Goal: Task Accomplishment & Management: Use online tool/utility

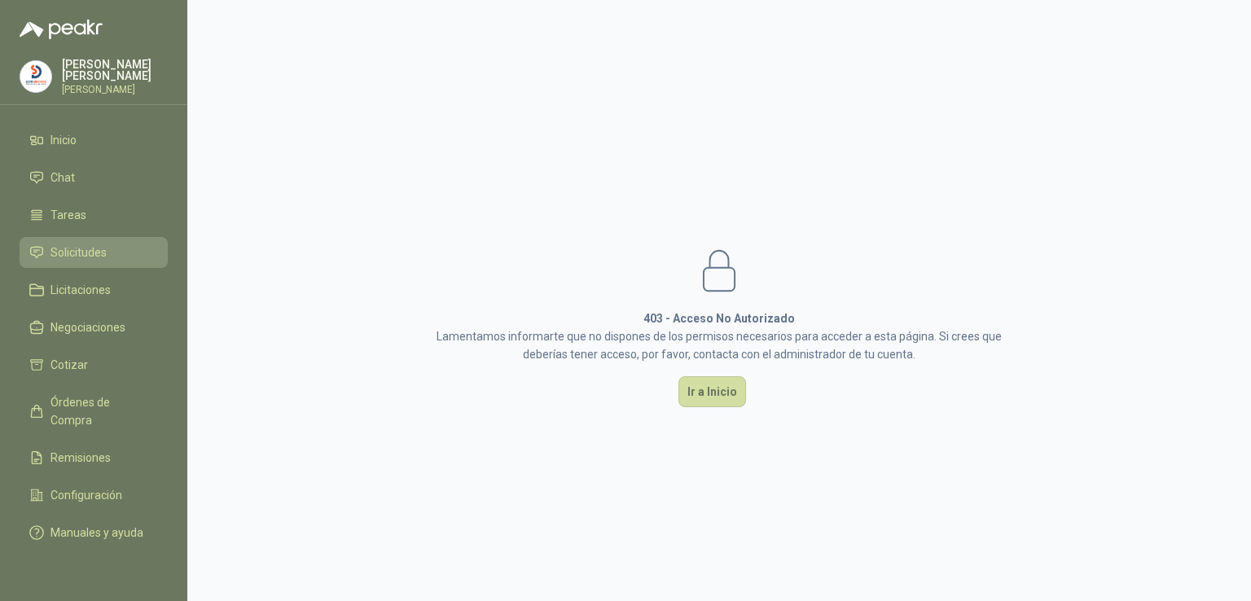
click at [81, 248] on span "Solicitudes" at bounding box center [78, 253] width 56 height 18
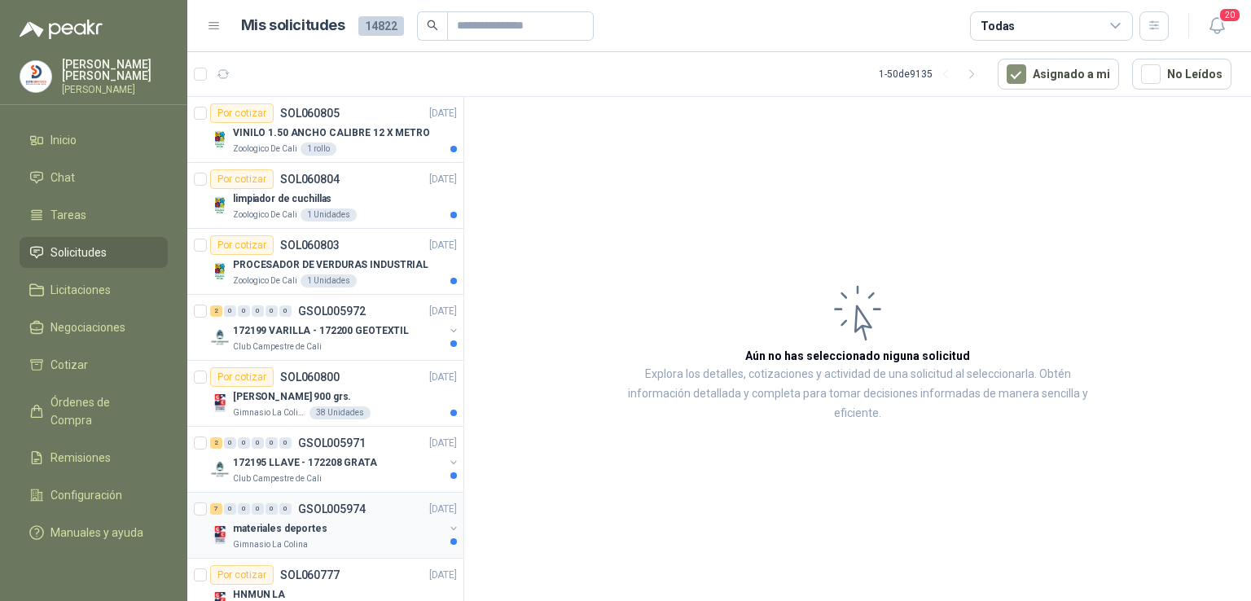
click at [291, 521] on p "materiales deportes" at bounding box center [280, 528] width 94 height 15
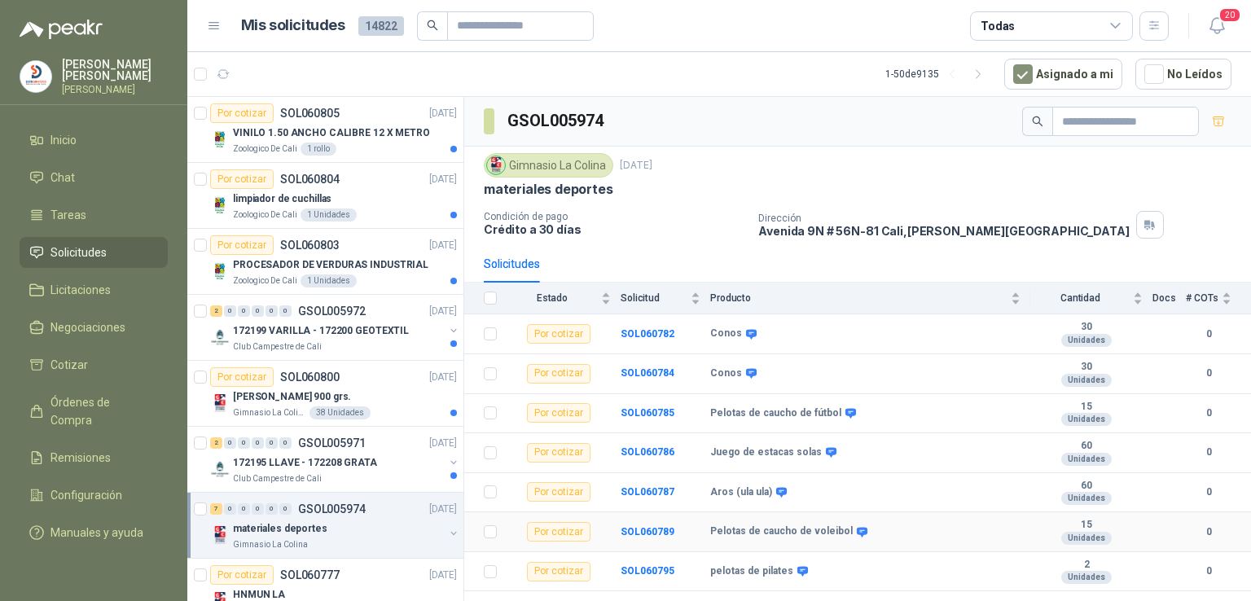
click at [1247, 544] on td "0" at bounding box center [1218, 532] width 65 height 40
click at [1146, 27] on button "button" at bounding box center [1153, 25] width 29 height 29
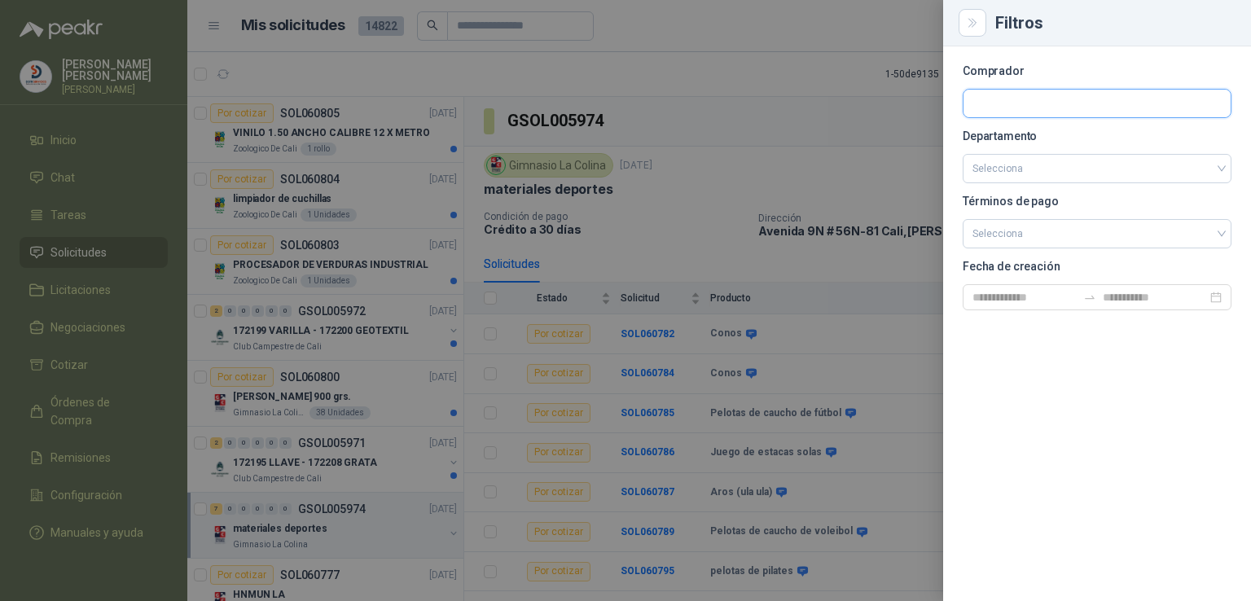
click at [973, 112] on input "text" at bounding box center [1097, 104] width 267 height 28
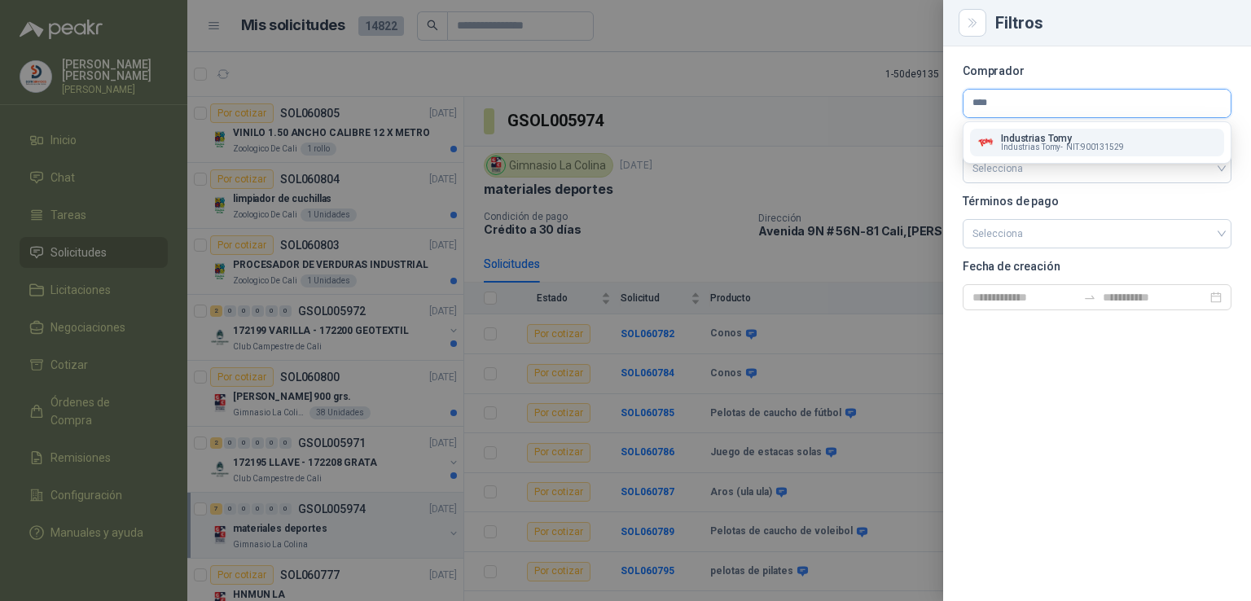
type input "****"
click at [1041, 141] on p "Industrias Tomy" at bounding box center [1062, 139] width 123 height 10
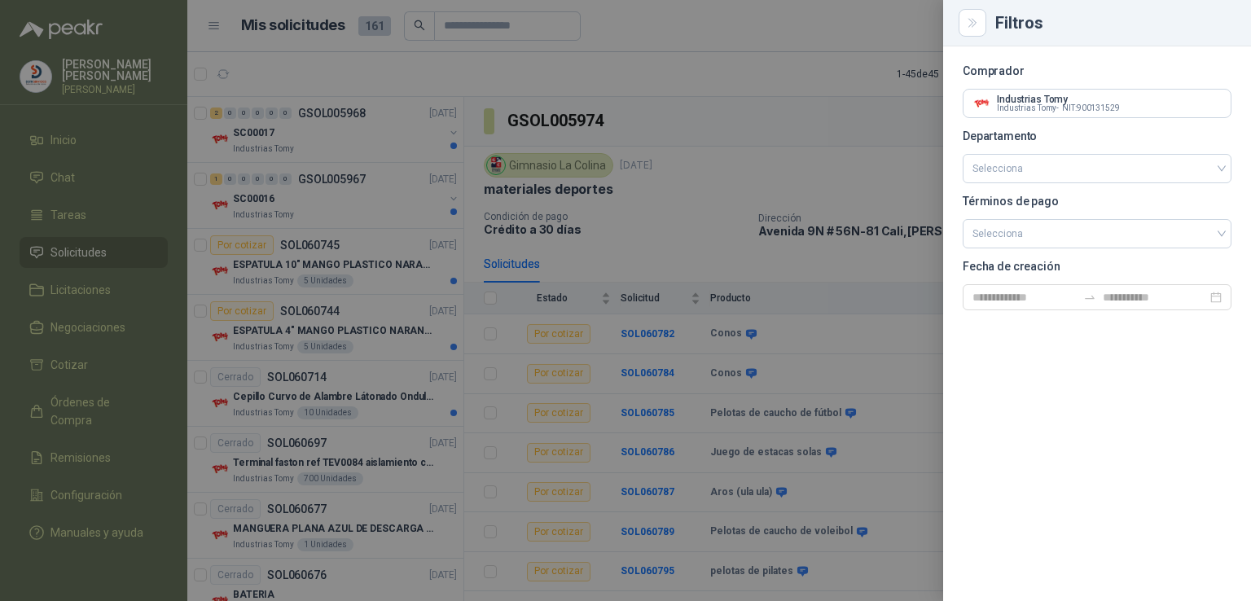
click at [623, 224] on div at bounding box center [625, 300] width 1251 height 601
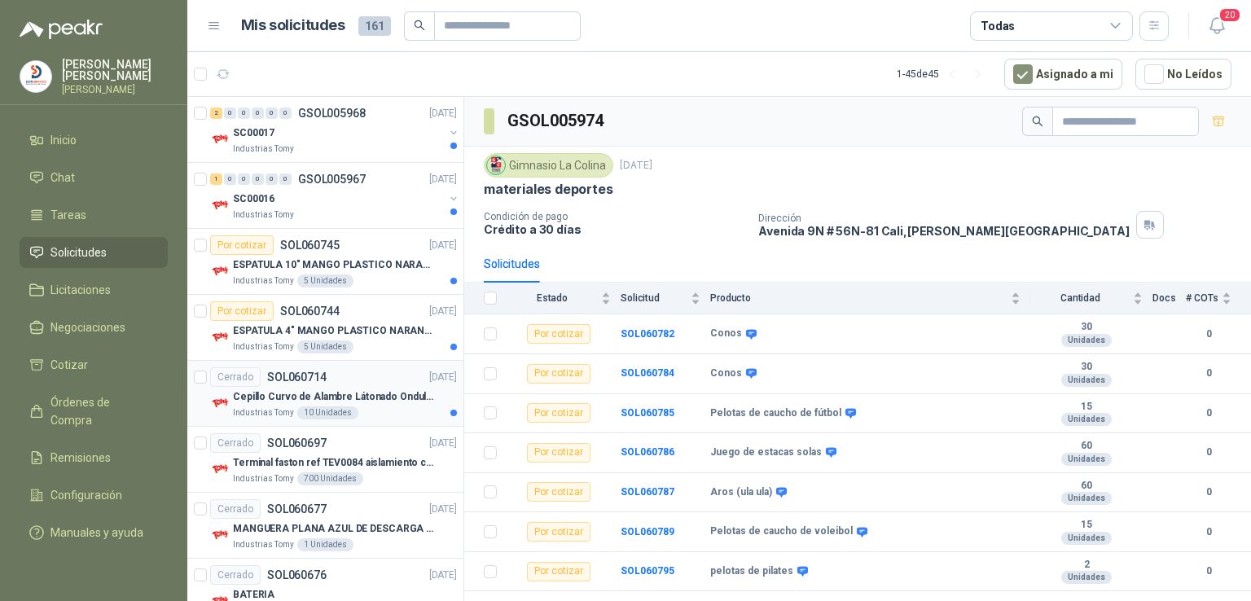
click at [354, 395] on p "Cepillo Curvo de Alambre Látonado Ondulado con Mango Truper" at bounding box center [334, 396] width 203 height 15
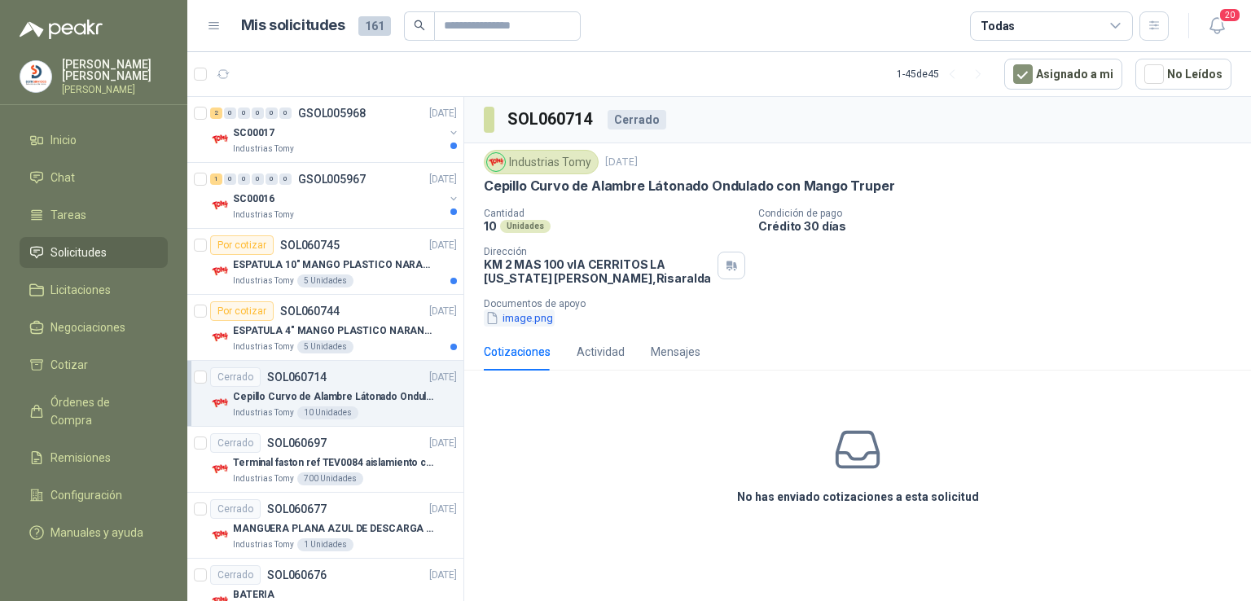
click at [532, 321] on button "image.png" at bounding box center [519, 318] width 71 height 17
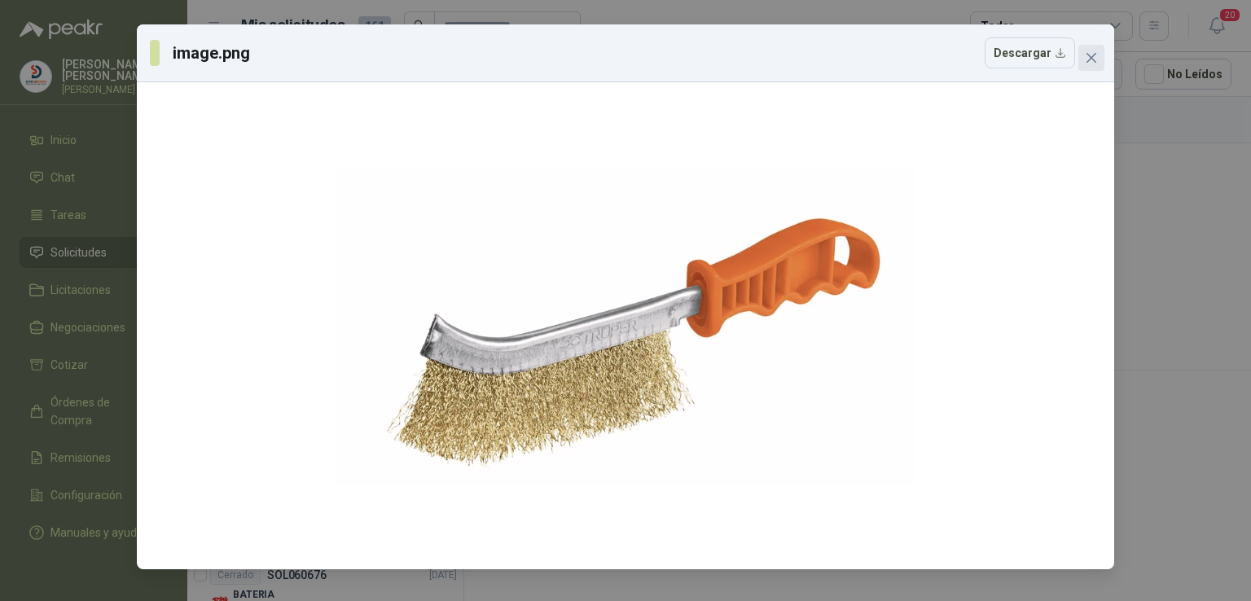
click at [1098, 53] on span "Close" at bounding box center [1091, 57] width 26 height 13
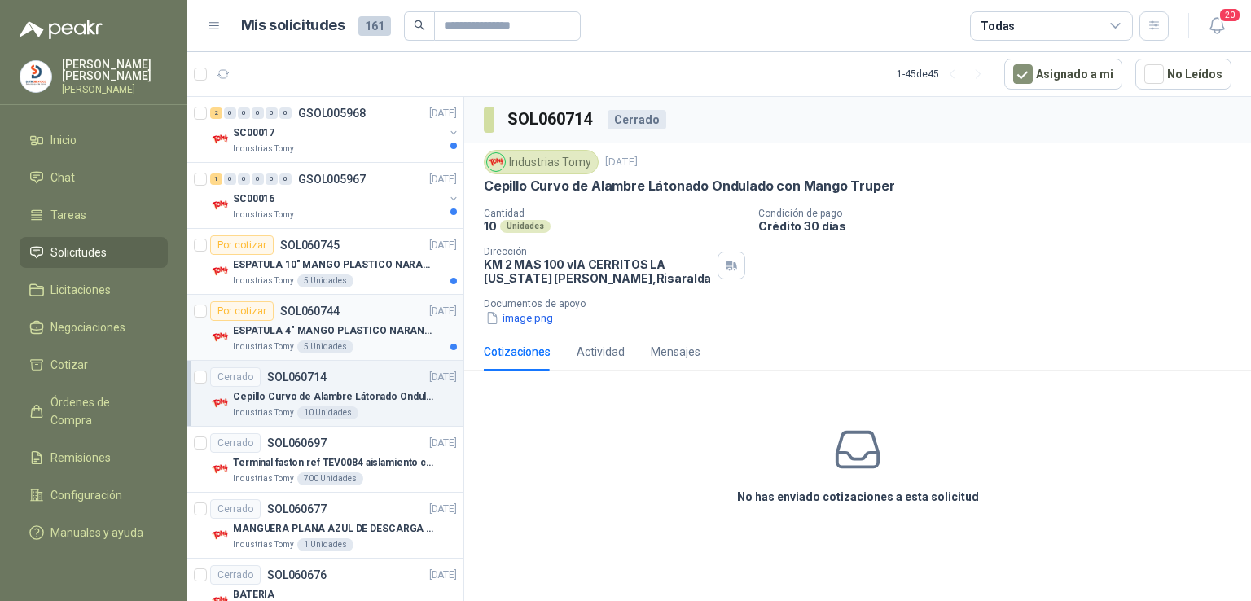
click at [355, 323] on p "ESPATULA 4" MANGO PLASTICO NARANJA MARCA TRUPPER" at bounding box center [334, 330] width 203 height 15
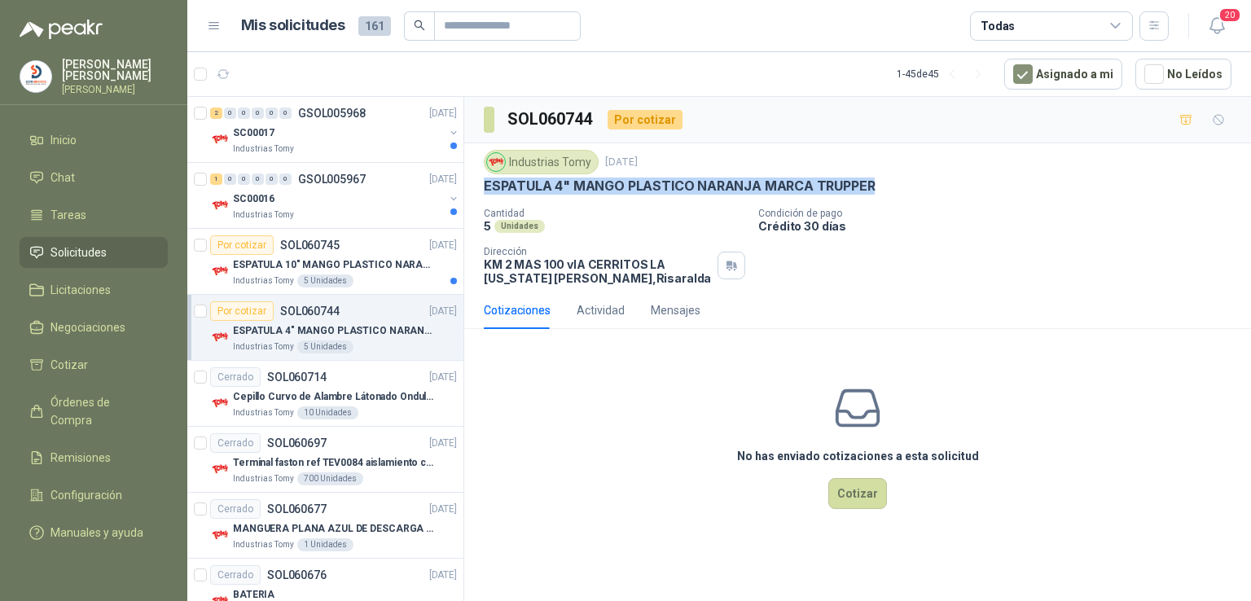
drag, startPoint x: 873, startPoint y: 186, endPoint x: 483, endPoint y: 188, distance: 390.1
click at [484, 188] on div "ESPATULA 4" MANGO PLASTICO NARANJA MARCA TRUPPER" at bounding box center [858, 186] width 748 height 17
copy p "ESPATULA 4" MANGO PLASTICO NARANJA MARCA TRUPPER"
click at [858, 496] on button "Cotizar" at bounding box center [857, 493] width 59 height 31
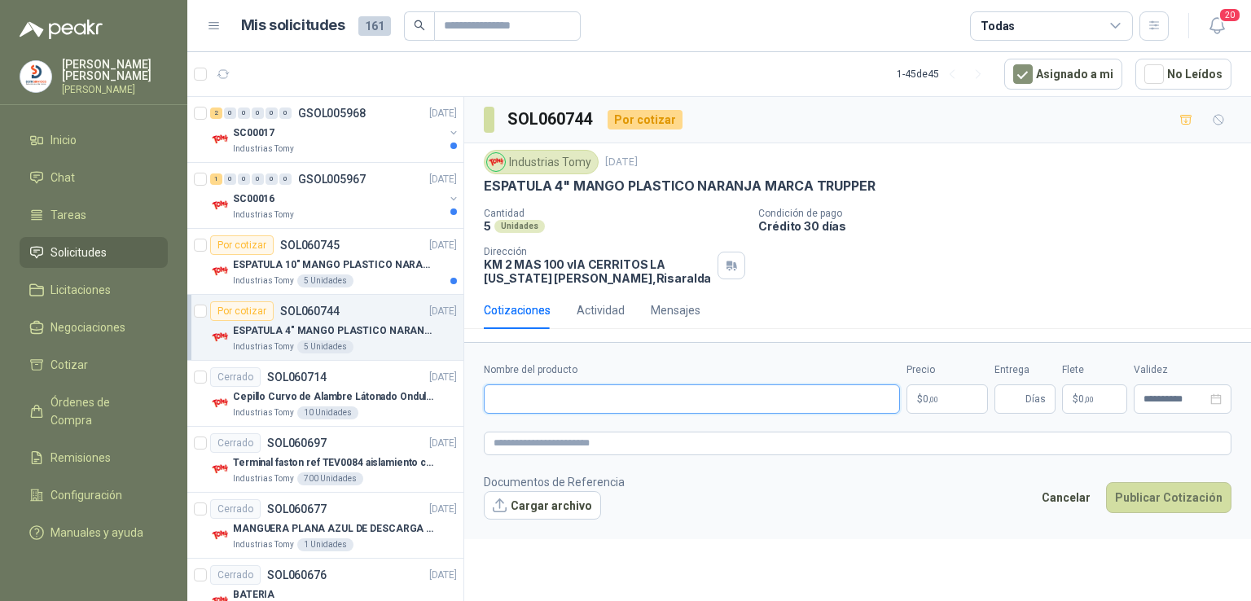
click at [557, 387] on input "Nombre del producto" at bounding box center [692, 398] width 416 height 29
paste input "**********"
type input "**********"
click at [943, 397] on p "$ 0 ,00" at bounding box center [947, 398] width 81 height 29
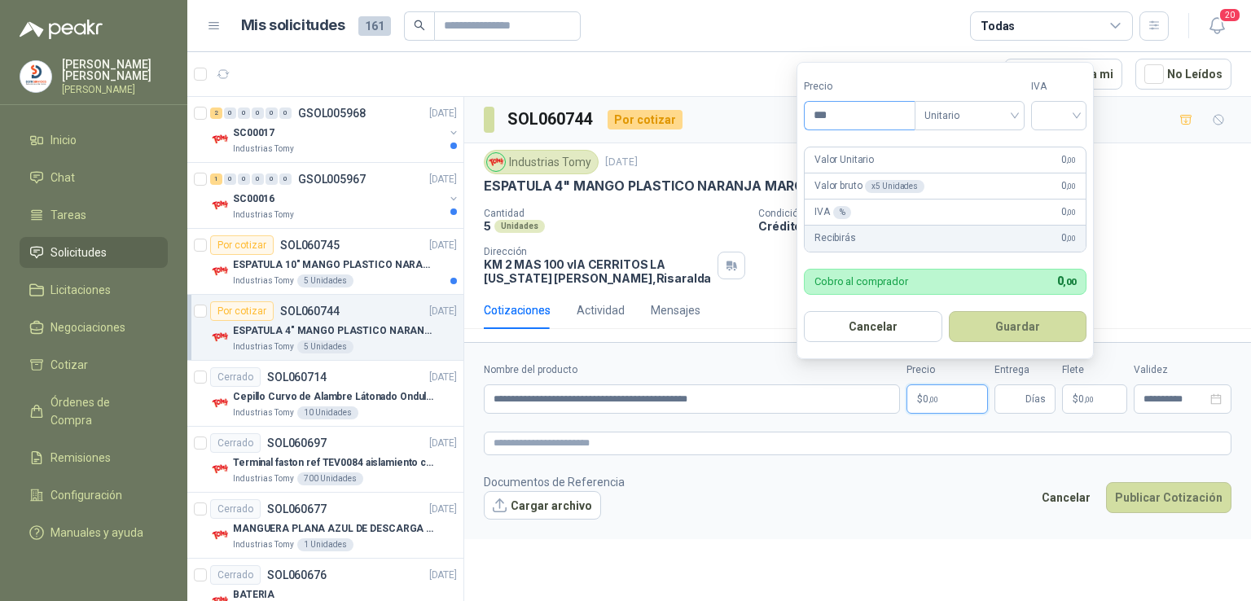
click at [879, 121] on input "***" at bounding box center [860, 116] width 110 height 28
type input "*******"
click at [1073, 117] on input "search" at bounding box center [1059, 114] width 36 height 24
click at [1060, 147] on div "19%" at bounding box center [1062, 149] width 30 height 18
click at [1034, 317] on button "Guardar" at bounding box center [1020, 326] width 140 height 31
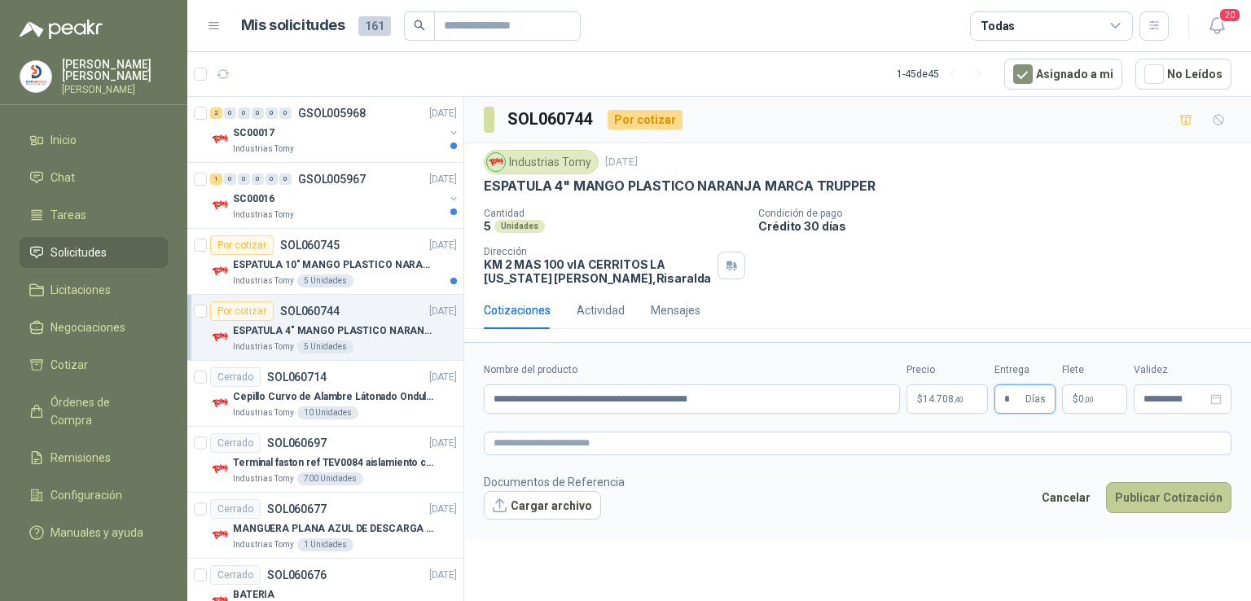
type input "*"
click at [1148, 494] on button "Publicar Cotización" at bounding box center [1168, 497] width 125 height 31
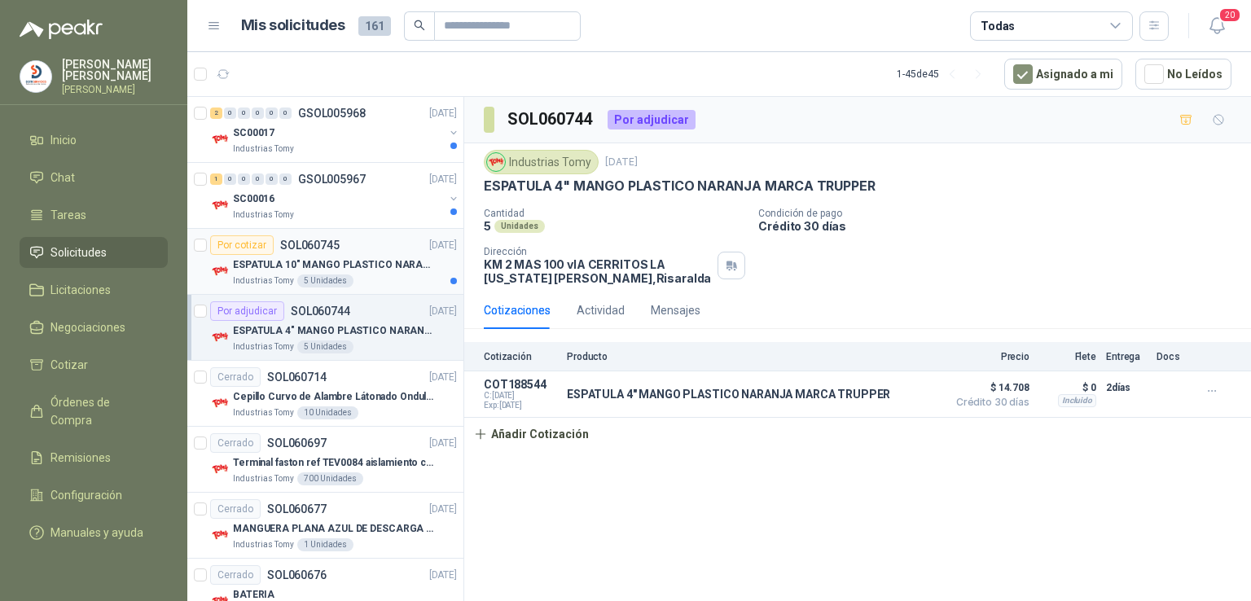
click at [310, 260] on p "ESPATULA 10" MANGO PLASTICO NARANJA MARCA TRUPPER" at bounding box center [334, 264] width 203 height 15
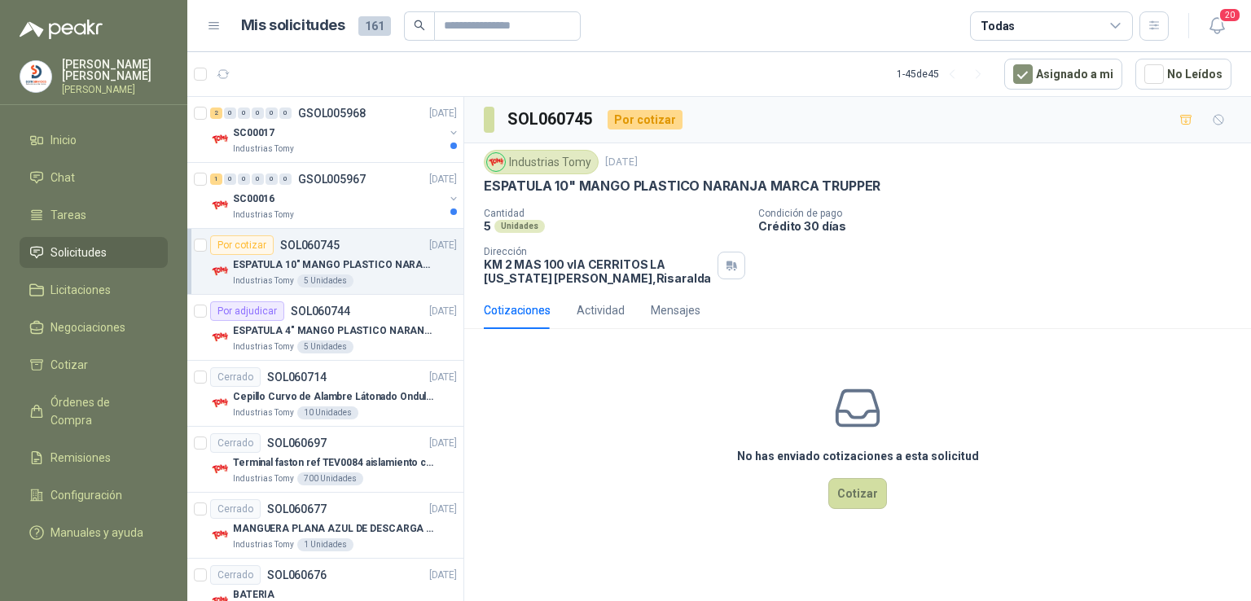
click at [873, 179] on p "ESPATULA 10" MANGO PLASTICO NARANJA MARCA TRUPPER" at bounding box center [682, 186] width 397 height 17
click at [855, 480] on button "Cotizar" at bounding box center [857, 493] width 59 height 31
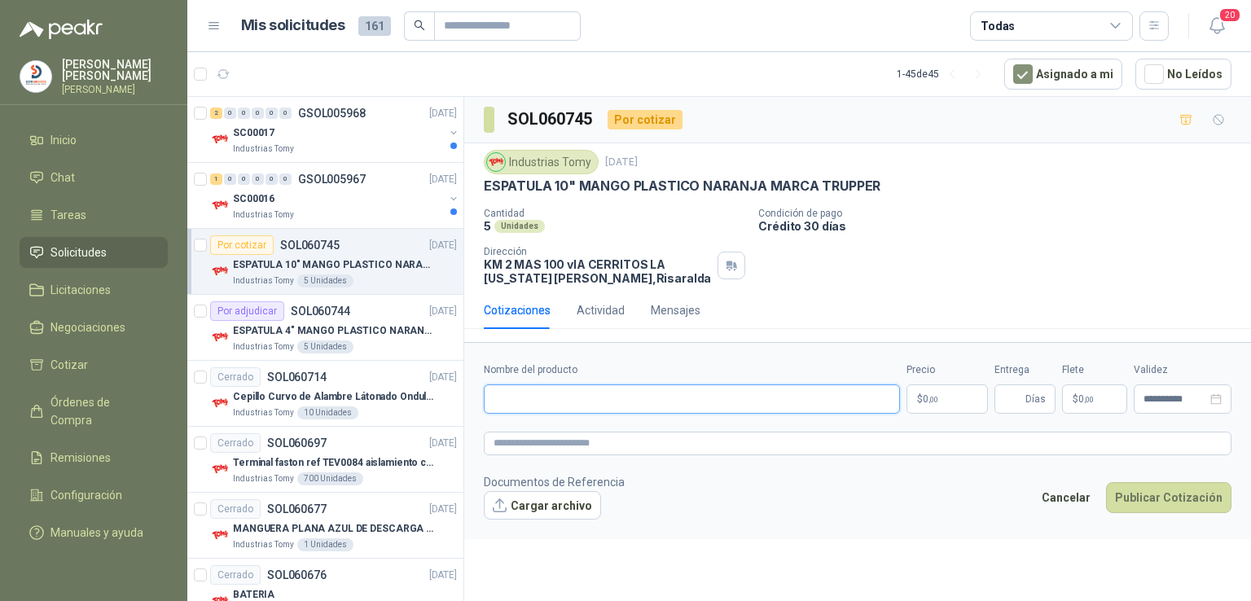
click at [529, 400] on input "Nombre del producto" at bounding box center [692, 398] width 416 height 29
click at [755, 397] on input "**********" at bounding box center [692, 398] width 416 height 29
type input "**********"
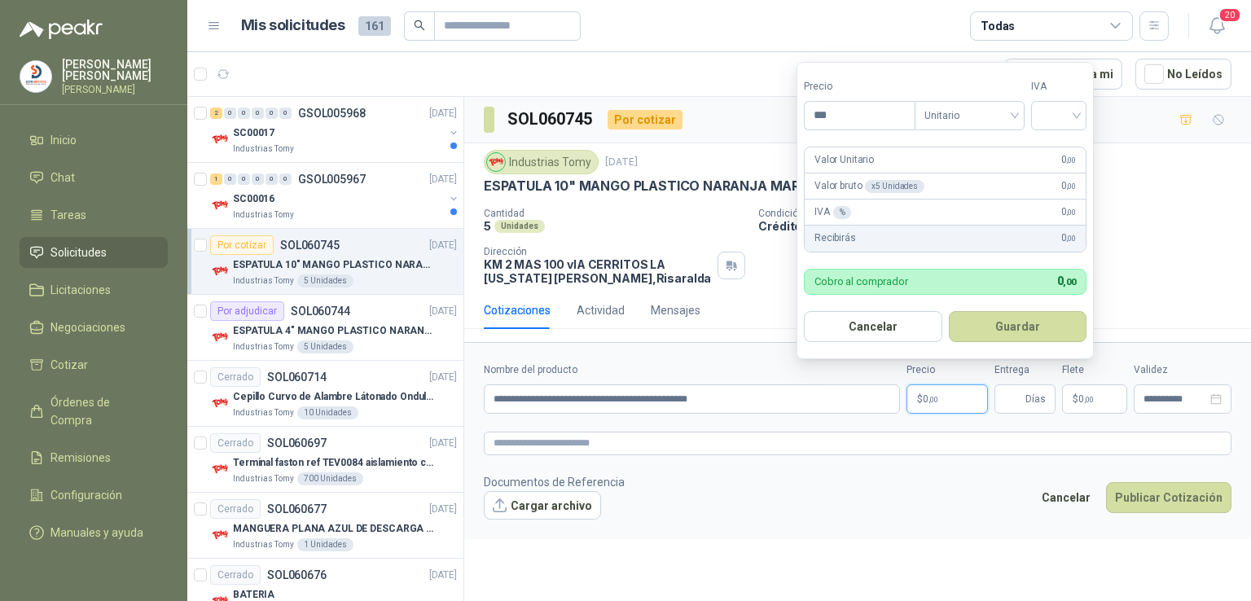
click at [926, 396] on span "0 ,00" at bounding box center [930, 399] width 15 height 10
click at [828, 127] on input "***" at bounding box center [860, 116] width 110 height 28
type input "********"
click at [1071, 112] on input "search" at bounding box center [1059, 114] width 36 height 24
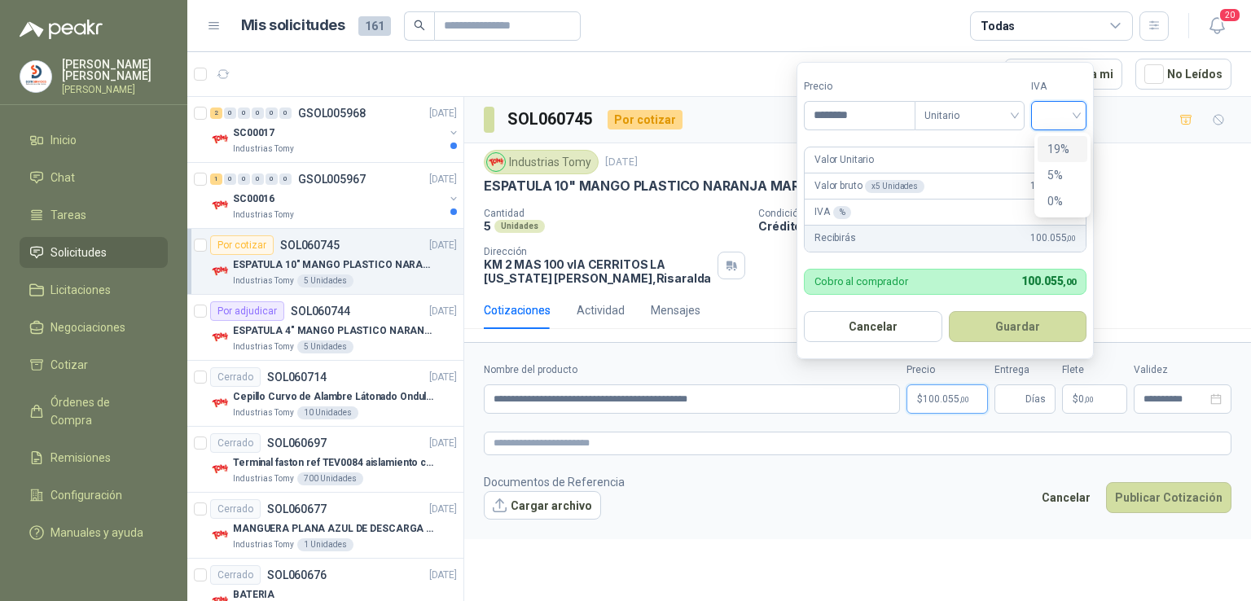
click at [1060, 145] on div "19%" at bounding box center [1062, 149] width 30 height 18
click at [1026, 317] on button "Guardar" at bounding box center [1020, 326] width 140 height 31
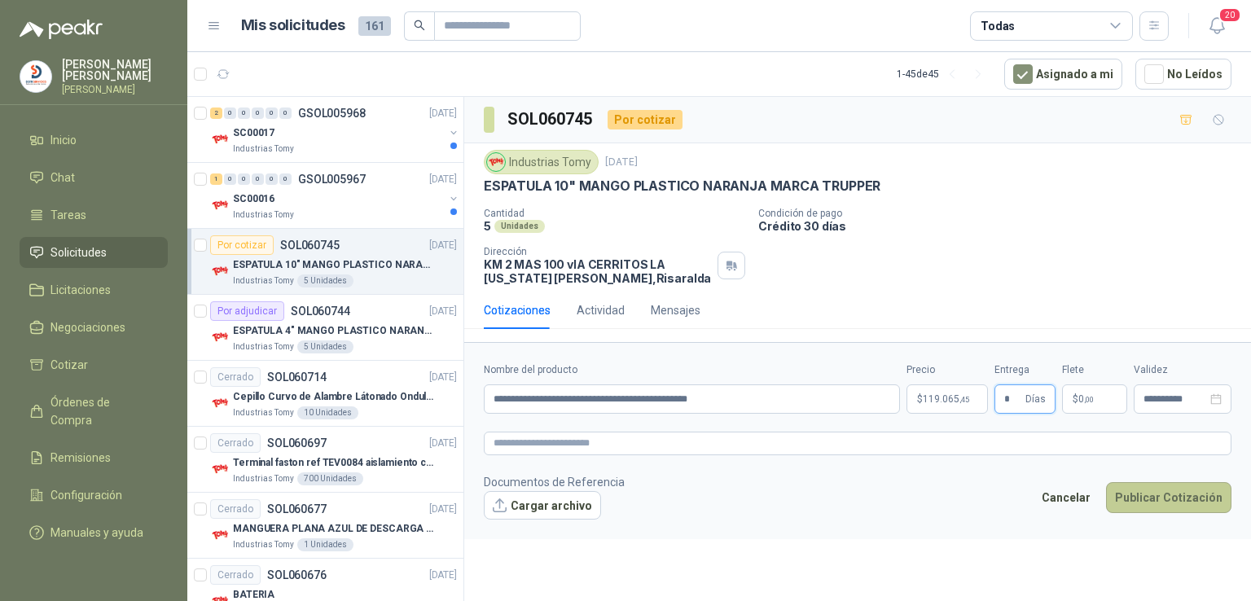
type input "*"
click at [1134, 489] on button "Publicar Cotización" at bounding box center [1168, 497] width 125 height 31
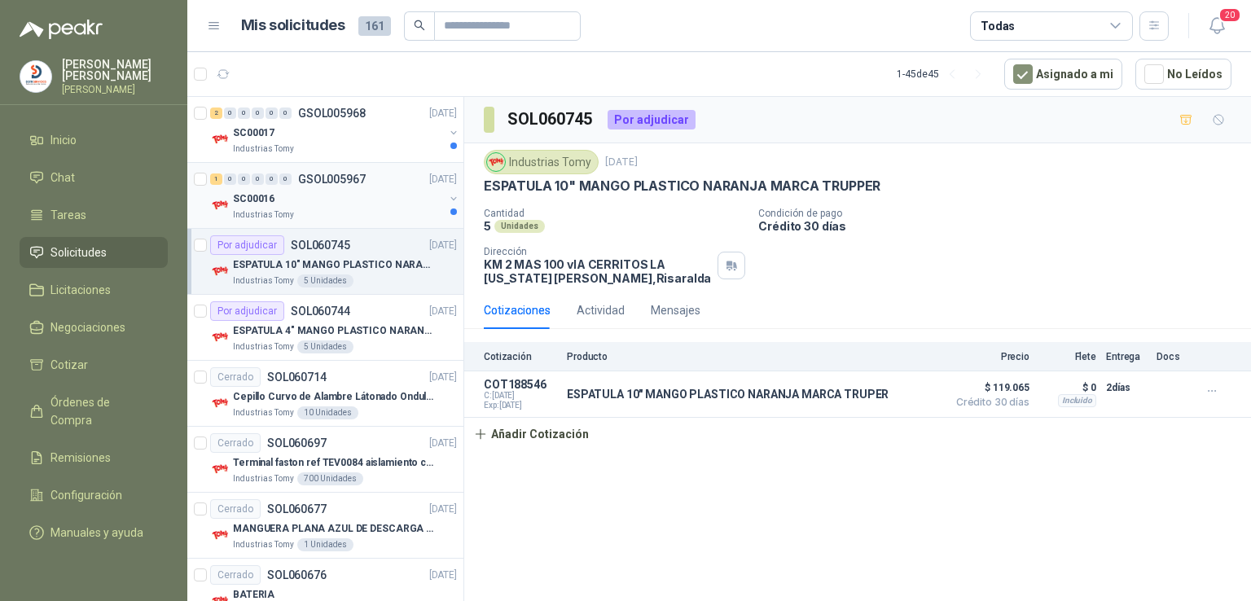
click at [311, 179] on p "GSOL005967" at bounding box center [332, 178] width 68 height 11
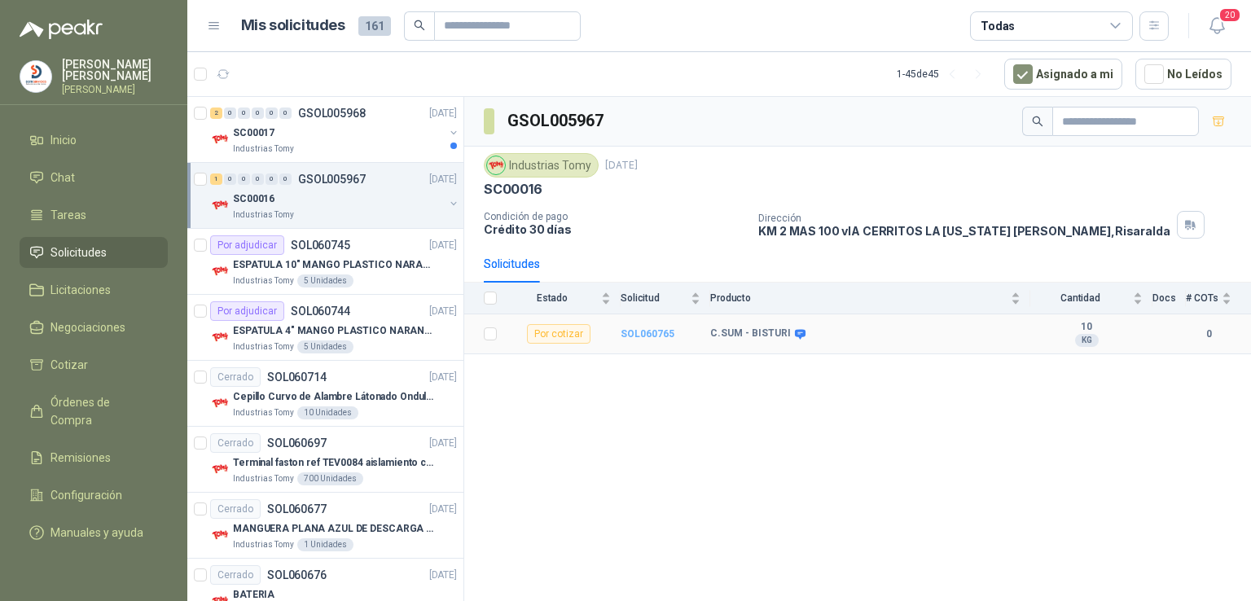
click at [658, 328] on b "SOL060765" at bounding box center [648, 333] width 54 height 11
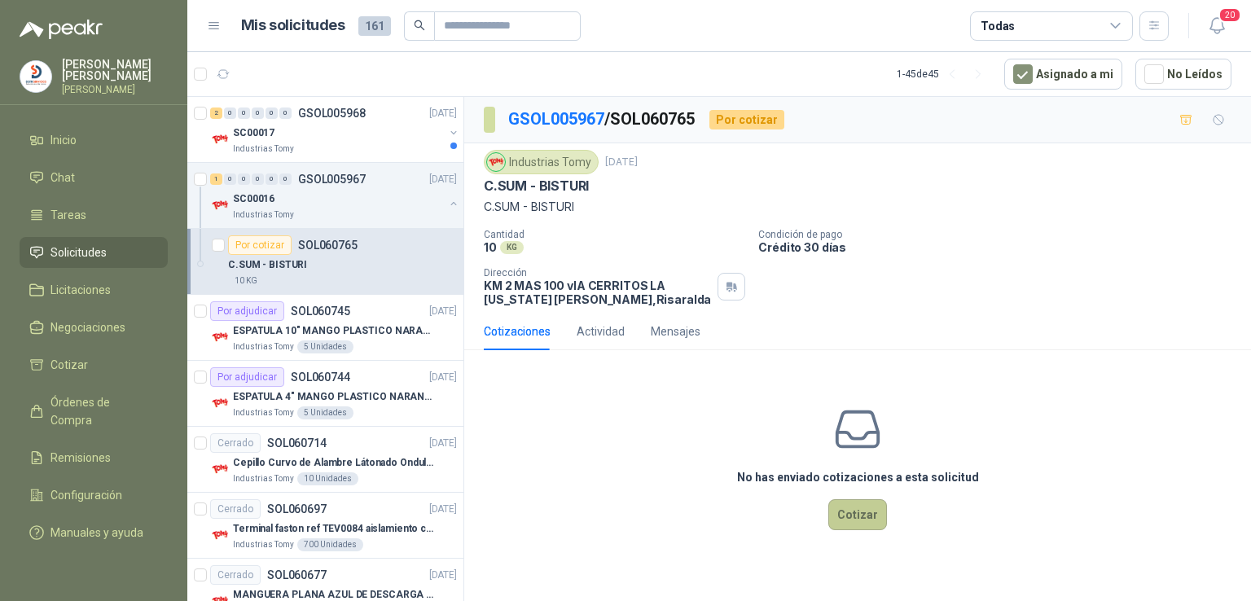
click at [863, 506] on button "Cotizar" at bounding box center [857, 514] width 59 height 31
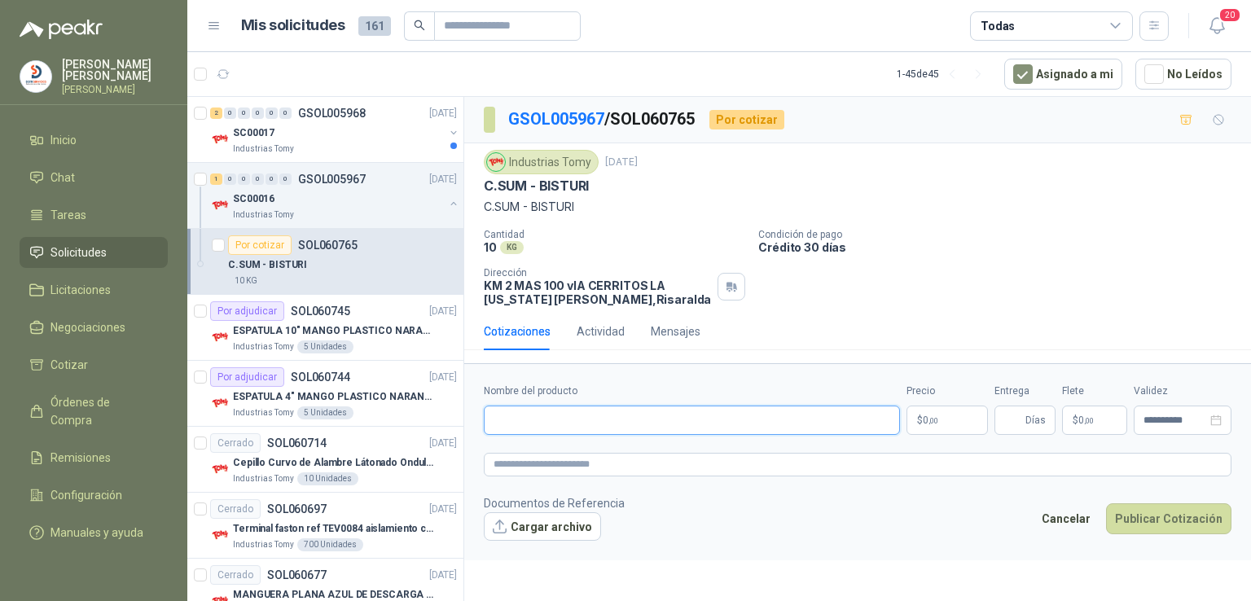
click at [545, 412] on input "Nombre del producto" at bounding box center [692, 420] width 416 height 29
type input "**********"
click at [937, 408] on p "$ 0 ,00" at bounding box center [947, 420] width 81 height 29
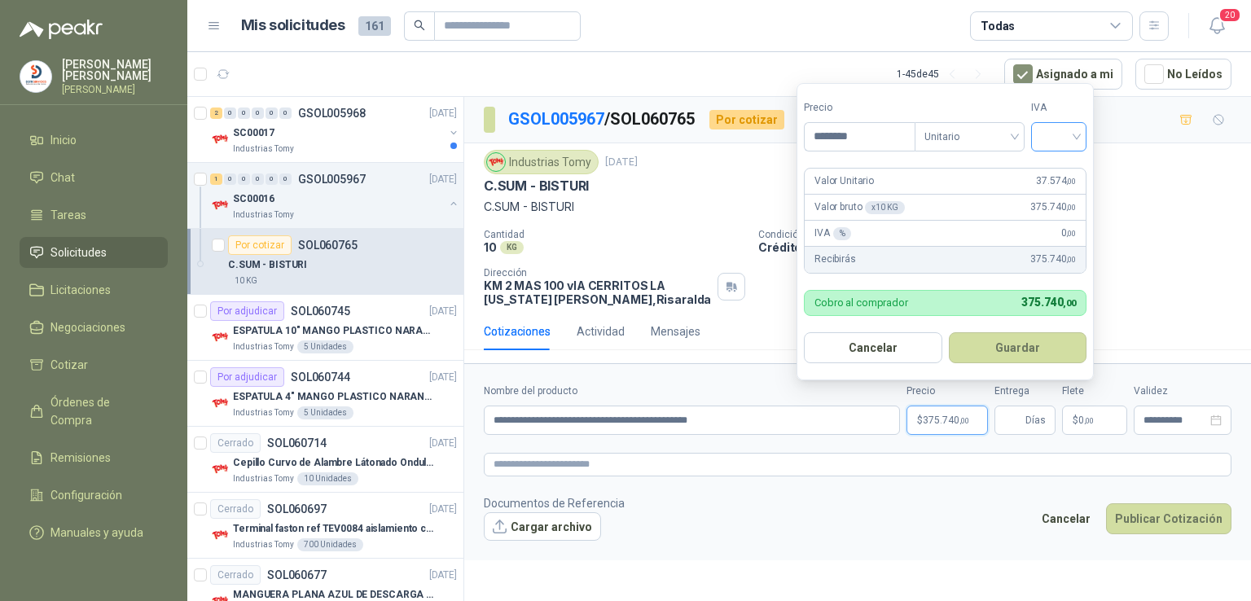
type input "********"
click at [1072, 129] on input "search" at bounding box center [1059, 135] width 36 height 24
click at [1059, 167] on div "19%" at bounding box center [1062, 170] width 30 height 18
click at [1025, 350] on button "Guardar" at bounding box center [1020, 347] width 140 height 31
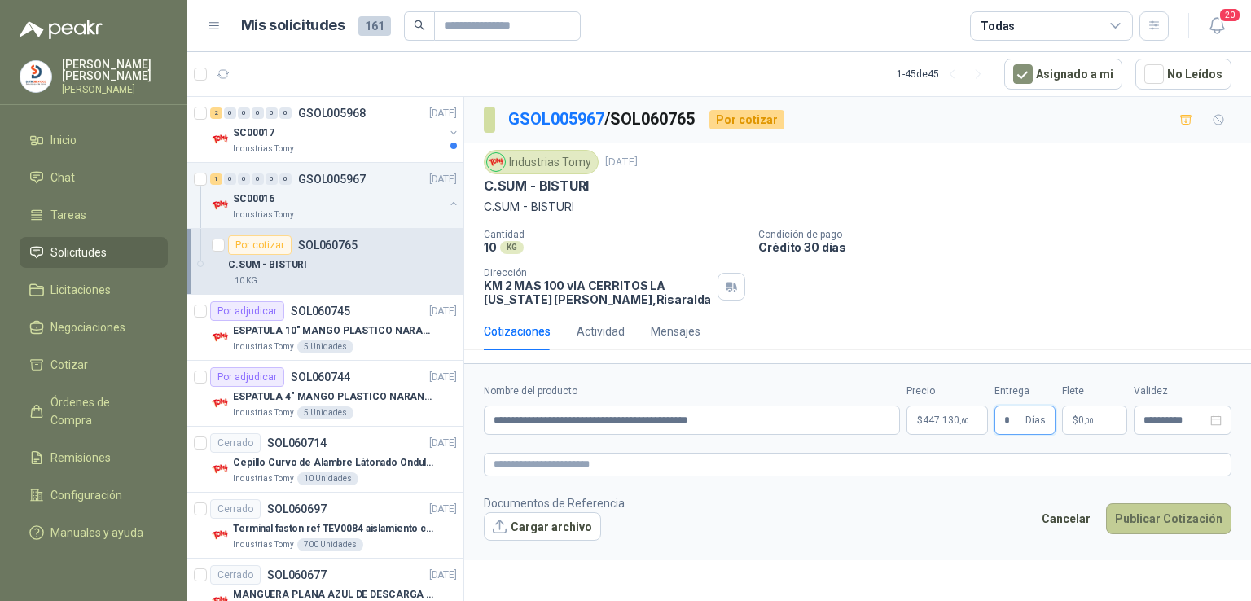
type input "*"
click at [1135, 503] on button "Publicar Cotización" at bounding box center [1168, 518] width 125 height 31
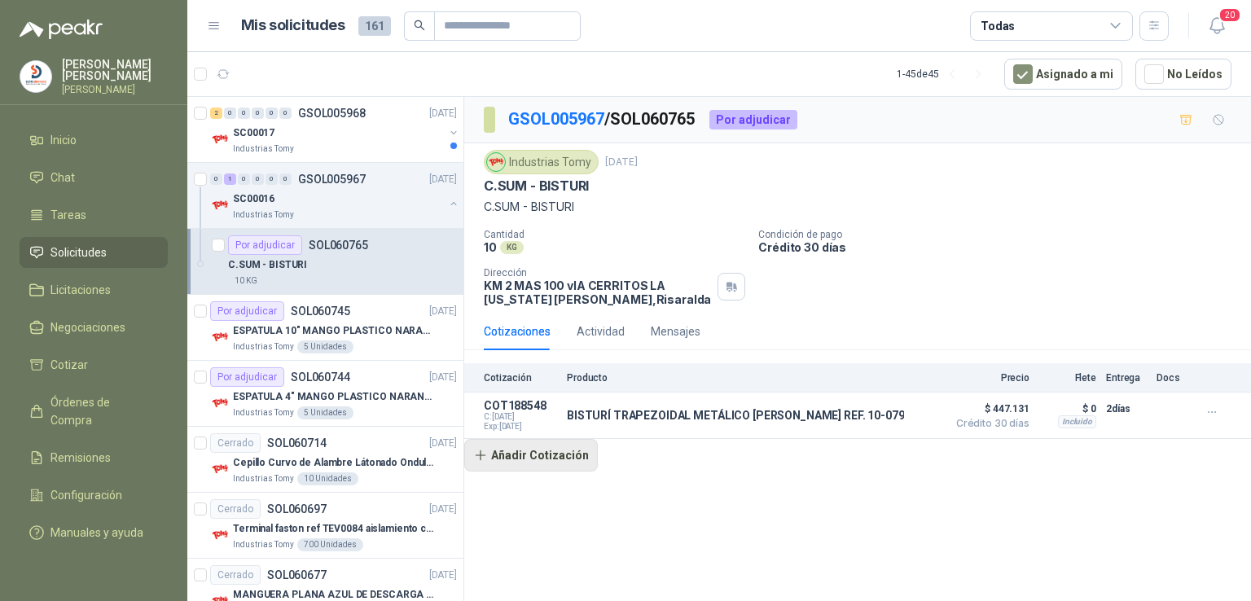
click at [547, 452] on button "Añadir Cotización" at bounding box center [531, 455] width 134 height 33
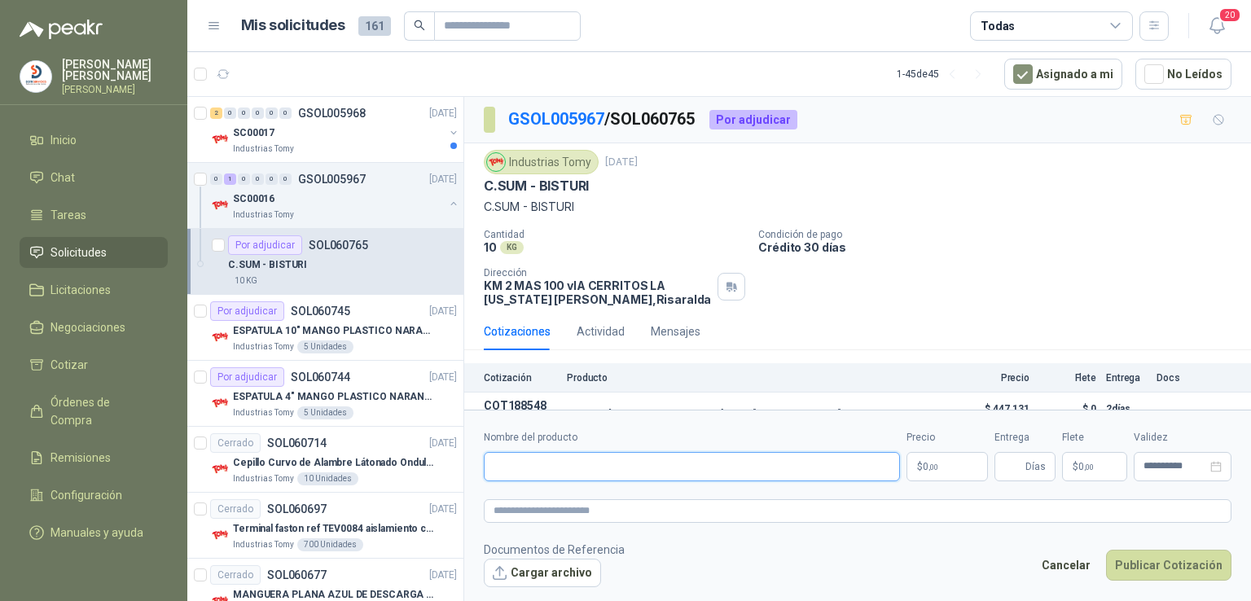
click at [547, 473] on input "Nombre del producto" at bounding box center [692, 466] width 416 height 29
type input "**********"
drag, startPoint x: 942, startPoint y: 481, endPoint x: 947, endPoint y: 470, distance: 12.7
click at [947, 470] on form "**********" at bounding box center [857, 508] width 787 height 197
click at [947, 470] on p "$ 0 ,00" at bounding box center [947, 466] width 81 height 29
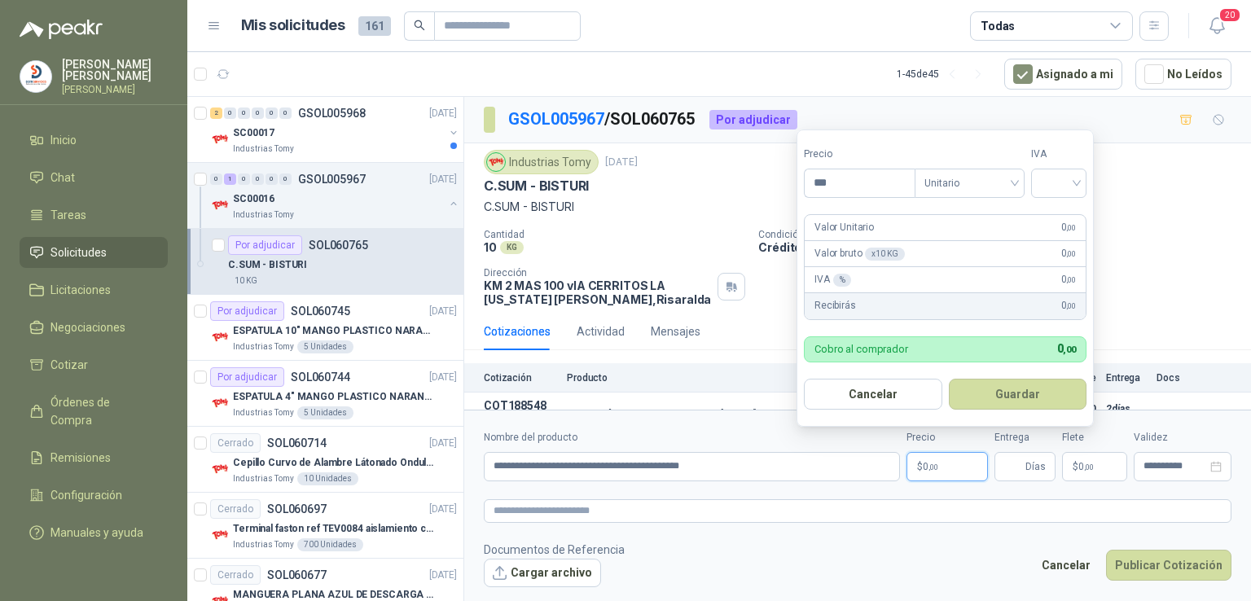
click at [947, 470] on p "$ 0 ,00" at bounding box center [947, 466] width 81 height 29
click at [846, 187] on input "***" at bounding box center [860, 183] width 110 height 28
click at [949, 379] on button "Guardar" at bounding box center [1018, 394] width 138 height 31
click at [873, 179] on input "*******" at bounding box center [860, 183] width 110 height 28
type input "********"
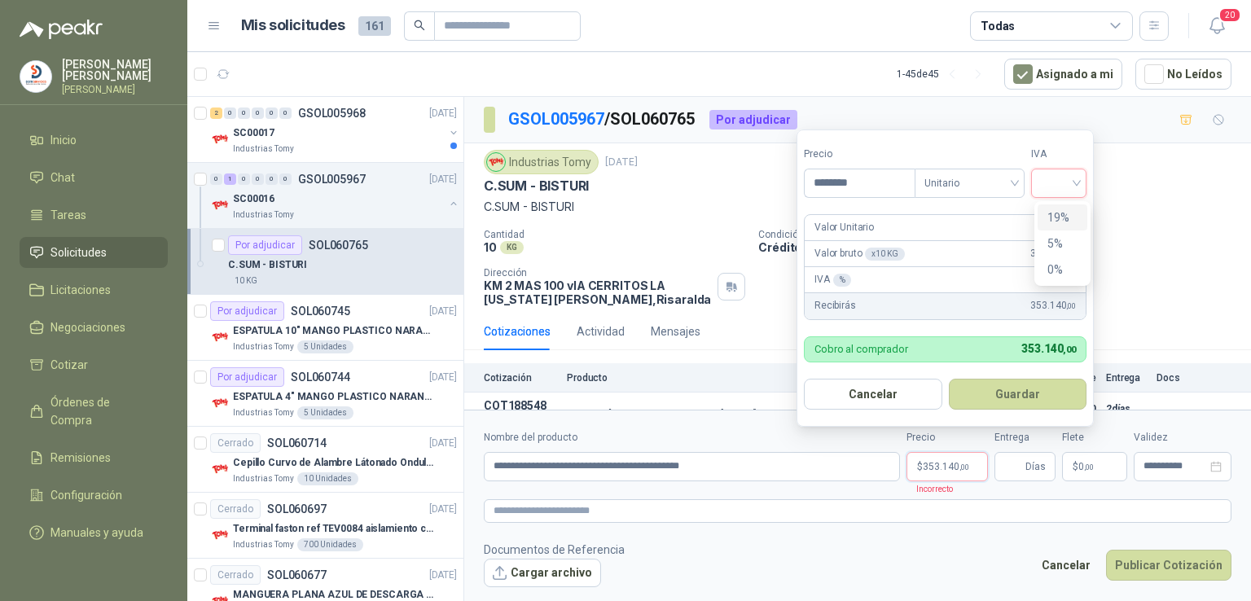
click at [1077, 180] on input "search" at bounding box center [1059, 181] width 36 height 24
click at [1068, 210] on div "19%" at bounding box center [1062, 218] width 30 height 18
click at [1021, 398] on button "Guardar" at bounding box center [1020, 394] width 140 height 31
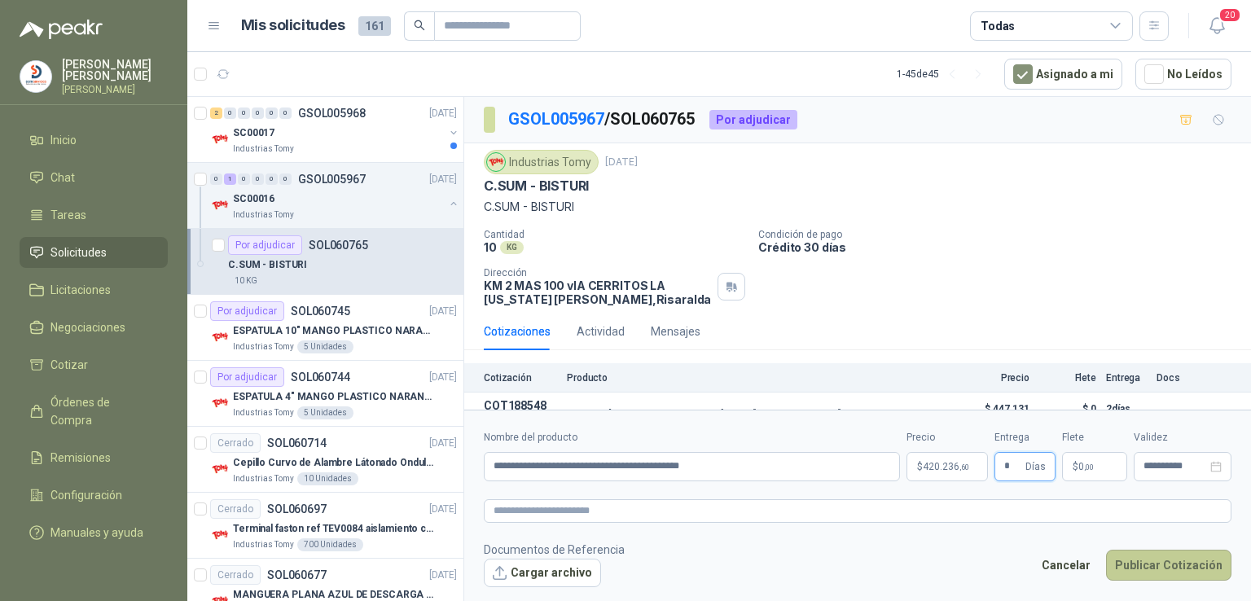
type input "*"
click at [1143, 569] on button "Publicar Cotización" at bounding box center [1168, 565] width 125 height 31
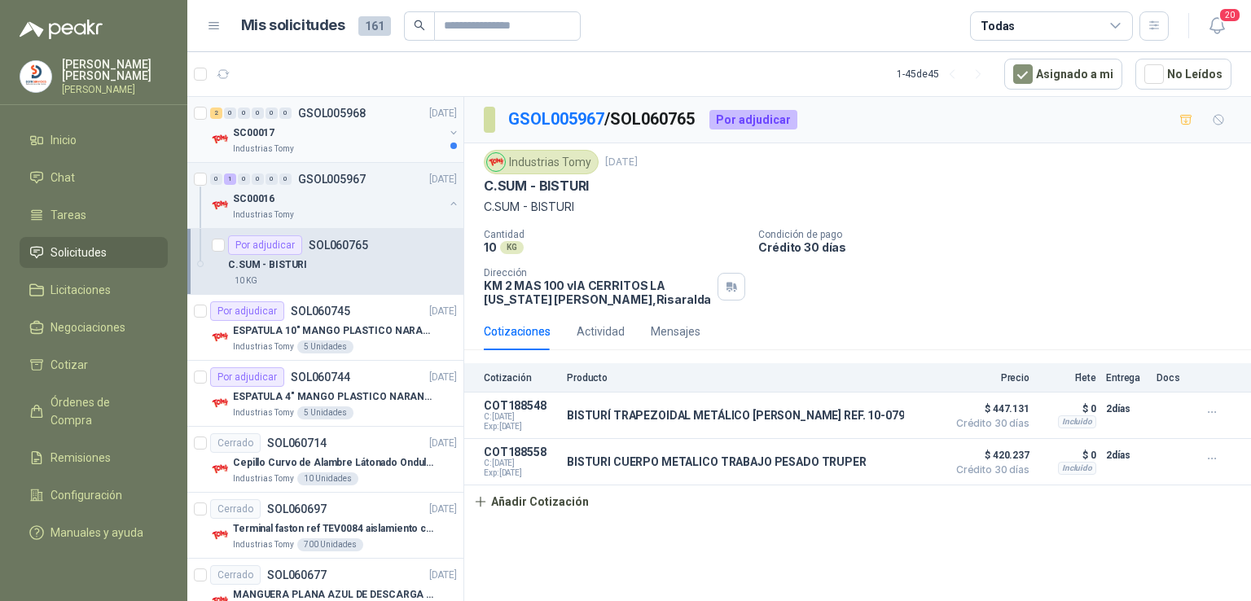
click at [261, 127] on p "SC00017" at bounding box center [254, 132] width 42 height 15
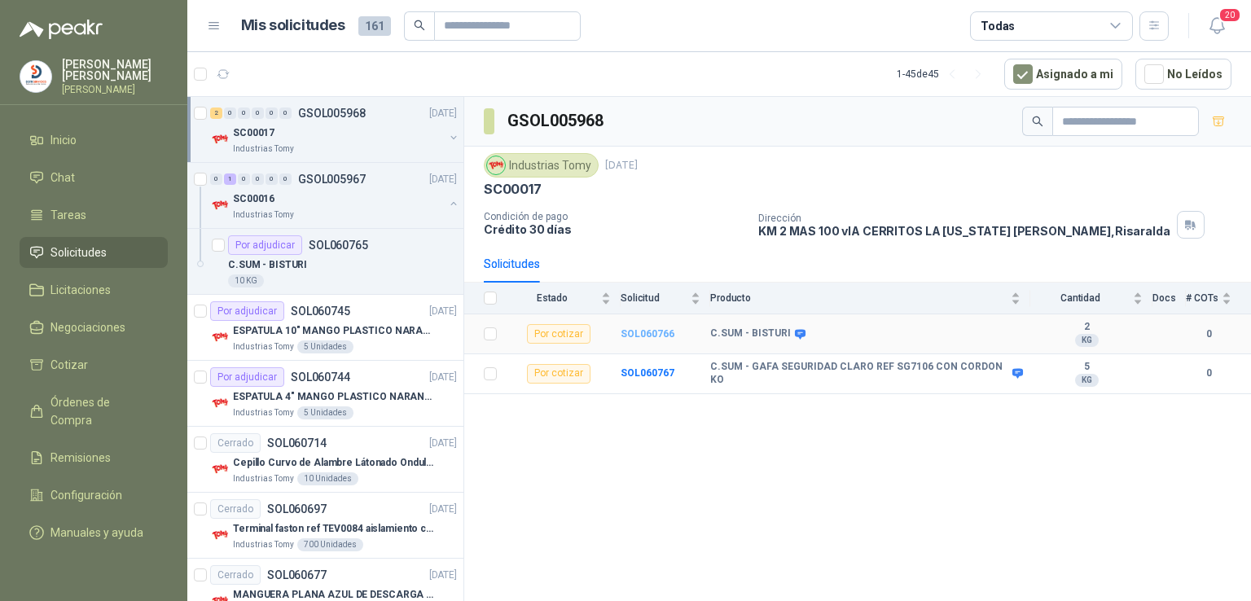
click at [652, 330] on b "SOL060766" at bounding box center [648, 333] width 54 height 11
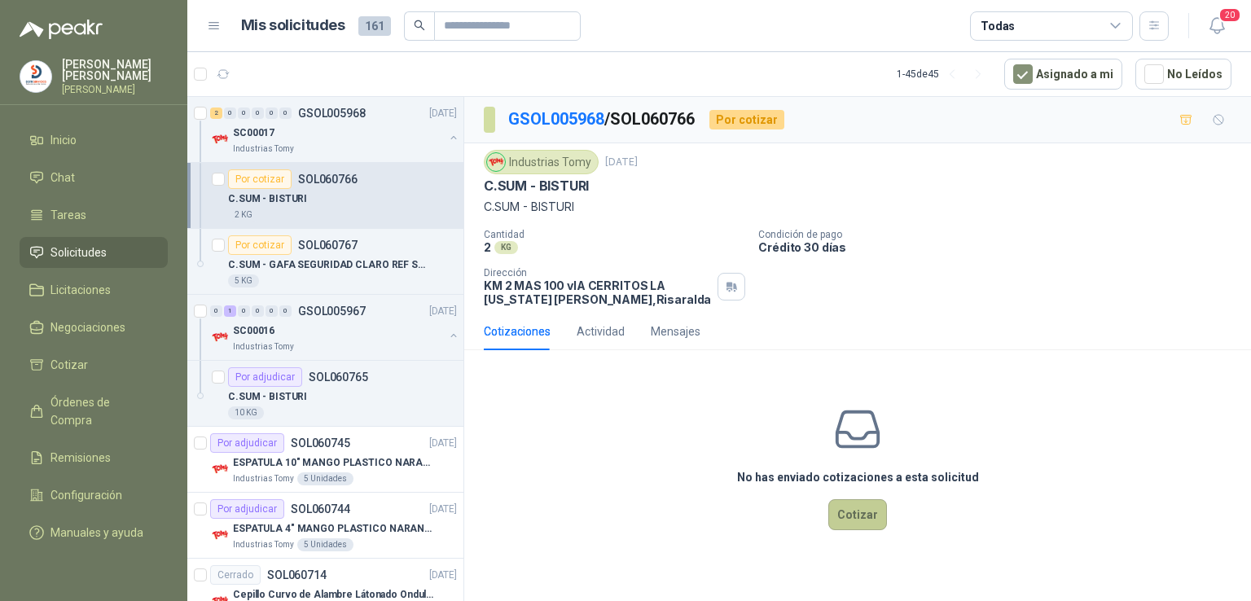
click at [835, 509] on button "Cotizar" at bounding box center [857, 514] width 59 height 31
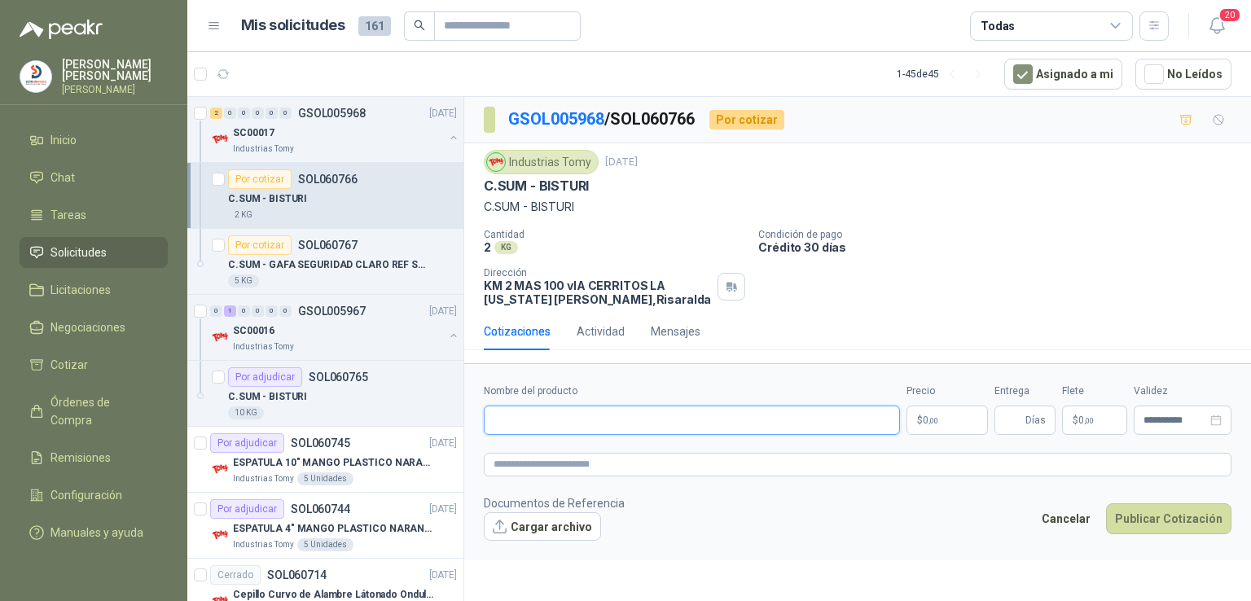
click at [642, 419] on input "Nombre del producto" at bounding box center [692, 420] width 416 height 29
type input "**********"
click at [971, 413] on p "$ 0 ,00" at bounding box center [947, 420] width 81 height 29
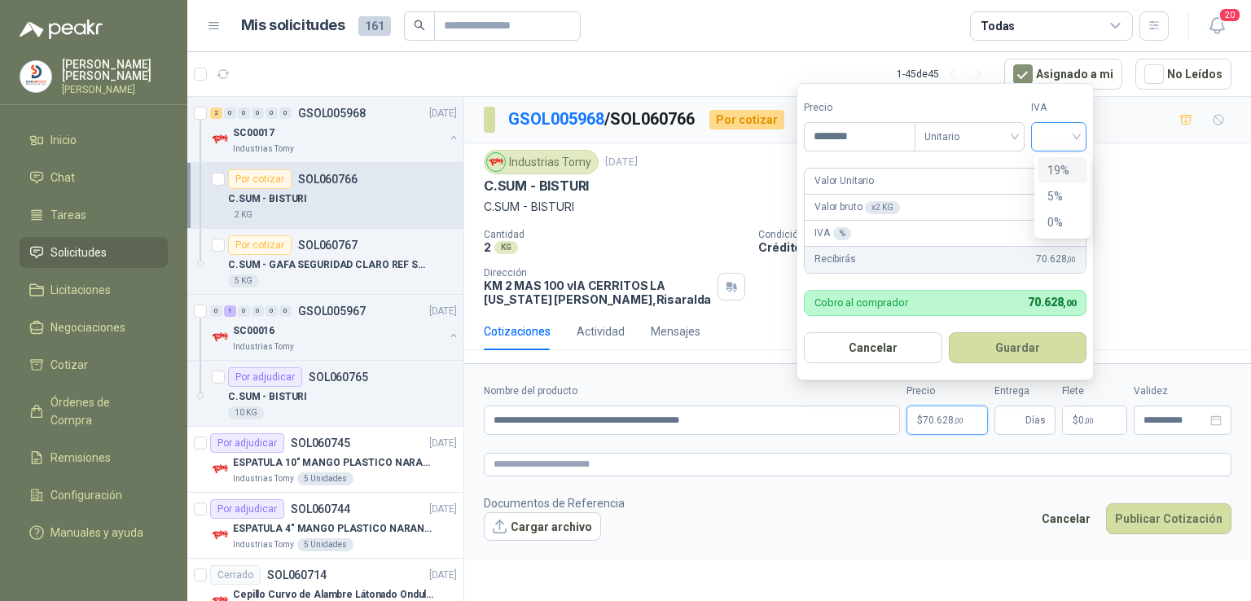
click at [1082, 135] on div at bounding box center [1058, 136] width 55 height 29
type input "********"
click at [1067, 169] on div "19%" at bounding box center [1062, 170] width 30 height 18
click at [1030, 345] on button "Guardar" at bounding box center [1020, 347] width 140 height 31
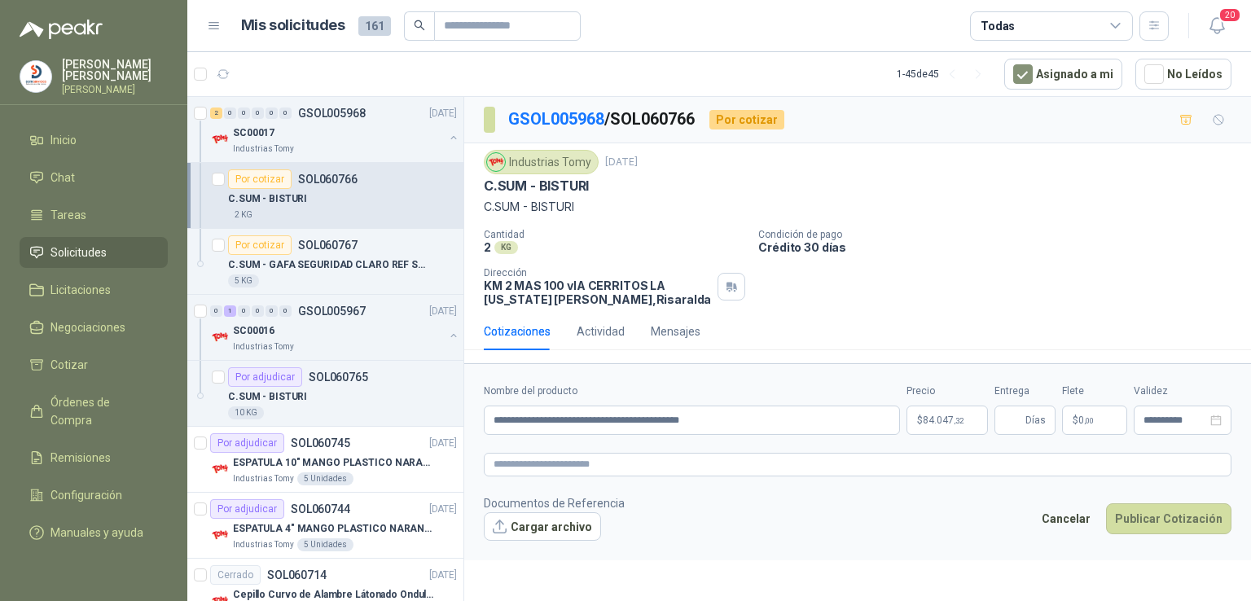
click at [1030, 345] on div "Cotizaciones Actividad Mensajes" at bounding box center [858, 331] width 748 height 37
click at [1007, 424] on input "Entrega" at bounding box center [1013, 420] width 18 height 28
type input "*"
click at [1137, 525] on button "Publicar Cotización" at bounding box center [1168, 518] width 125 height 31
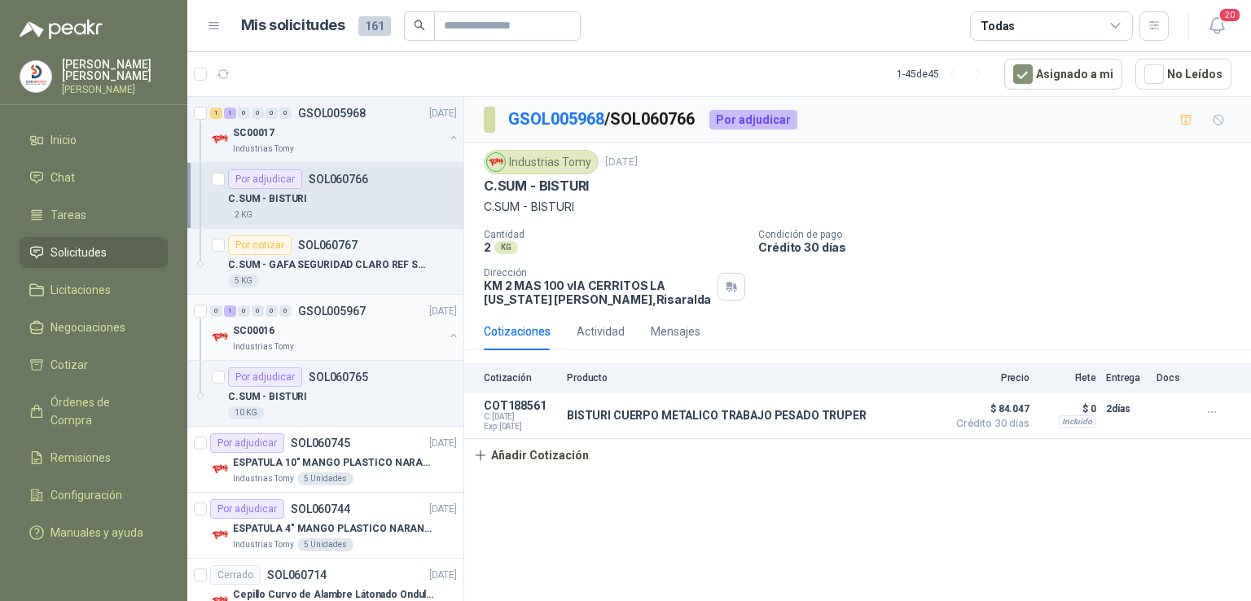
click at [323, 317] on div "0 1 0 0 0 0 GSOL005967 [DATE]" at bounding box center [335, 311] width 250 height 20
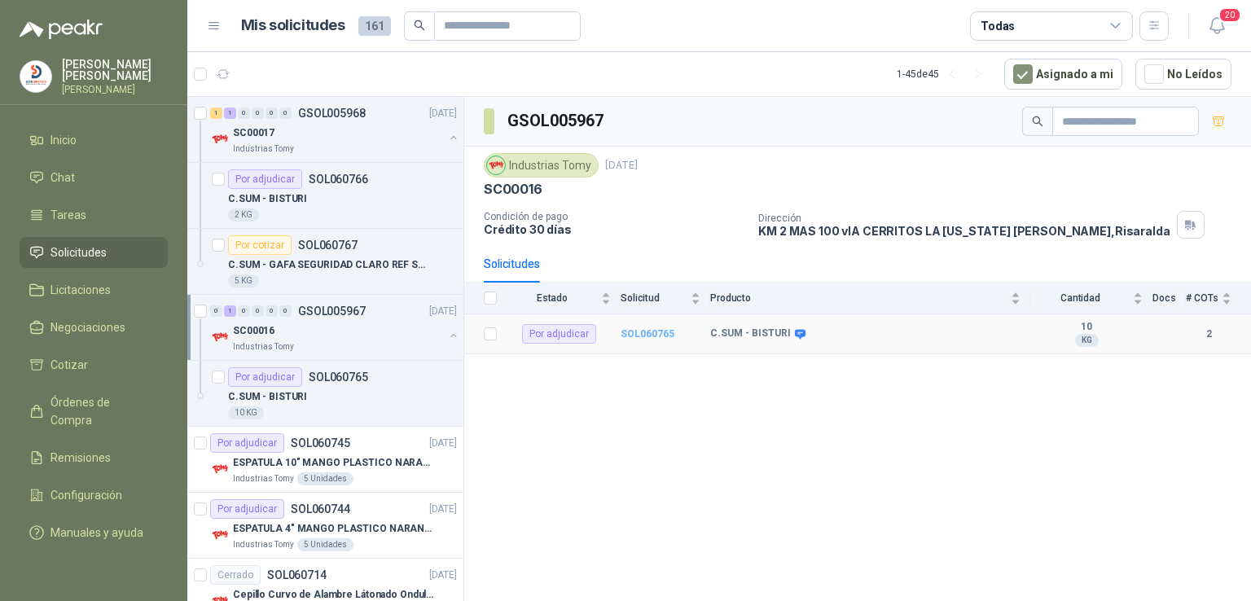
click at [659, 332] on b "SOL060765" at bounding box center [648, 333] width 54 height 11
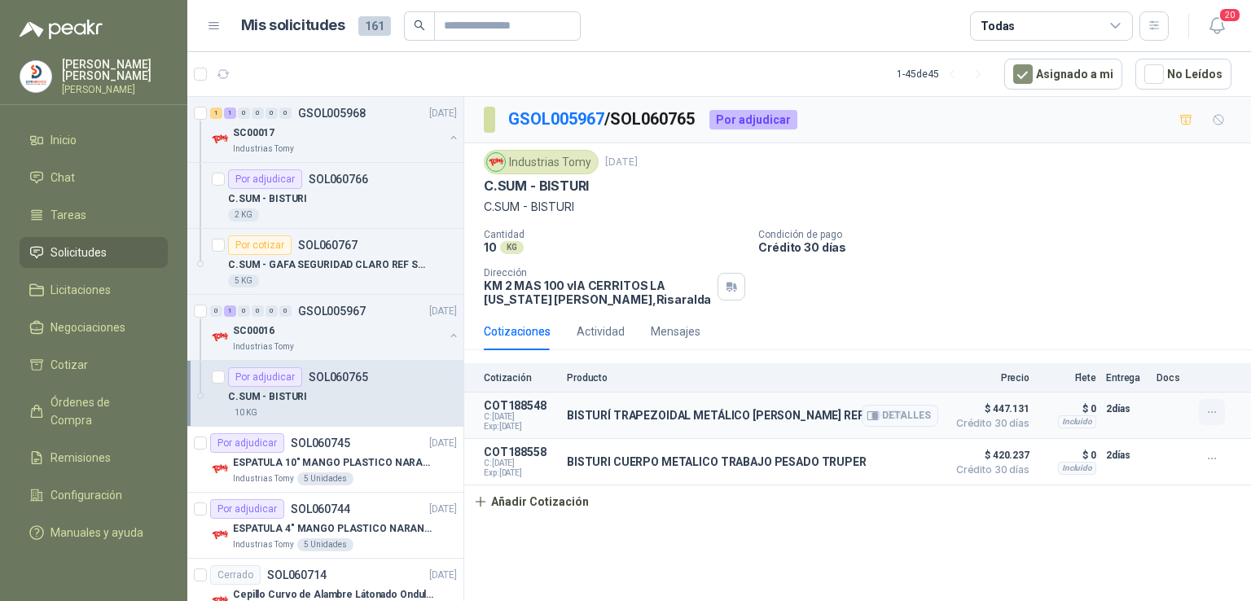
click at [1212, 415] on icon "button" at bounding box center [1212, 413] width 14 height 14
click at [1173, 349] on button "Editar" at bounding box center [1179, 347] width 130 height 26
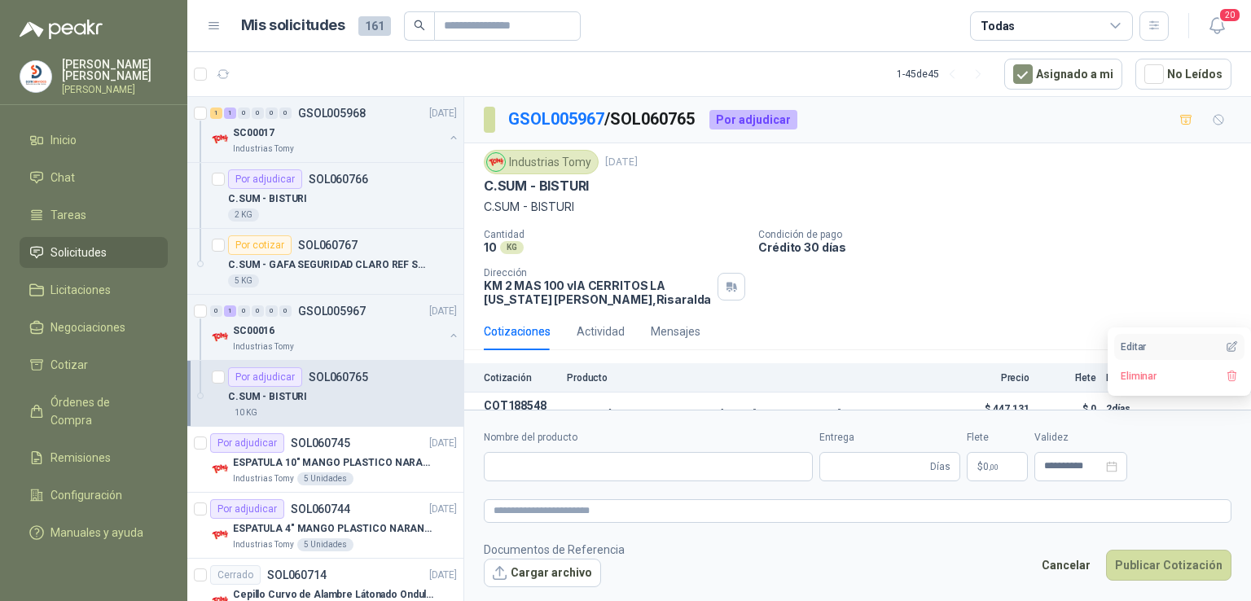
type input "**********"
type input "*"
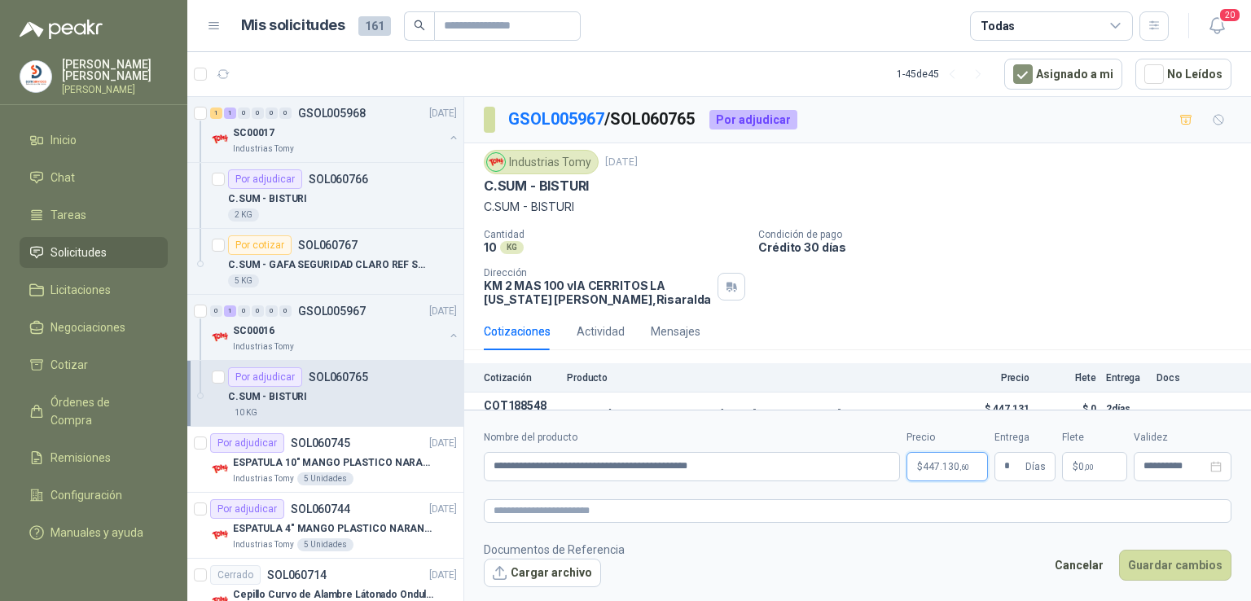
click at [969, 472] on p "$ 447.130 ,60" at bounding box center [947, 466] width 81 height 29
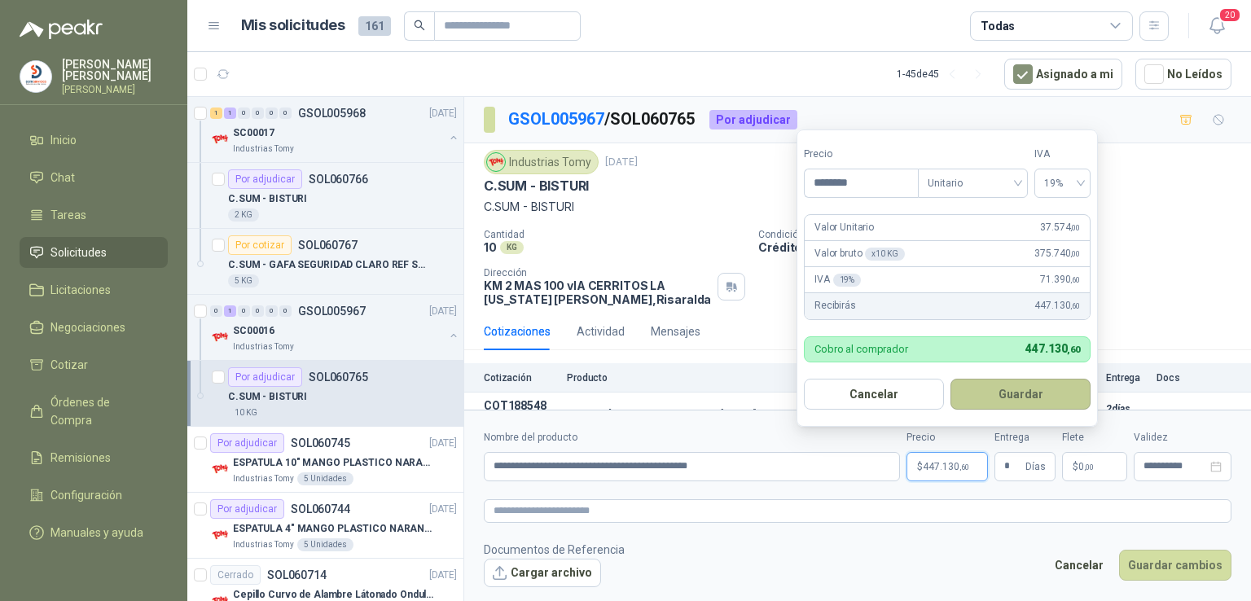
click at [1023, 386] on button "Guardar" at bounding box center [1020, 394] width 140 height 31
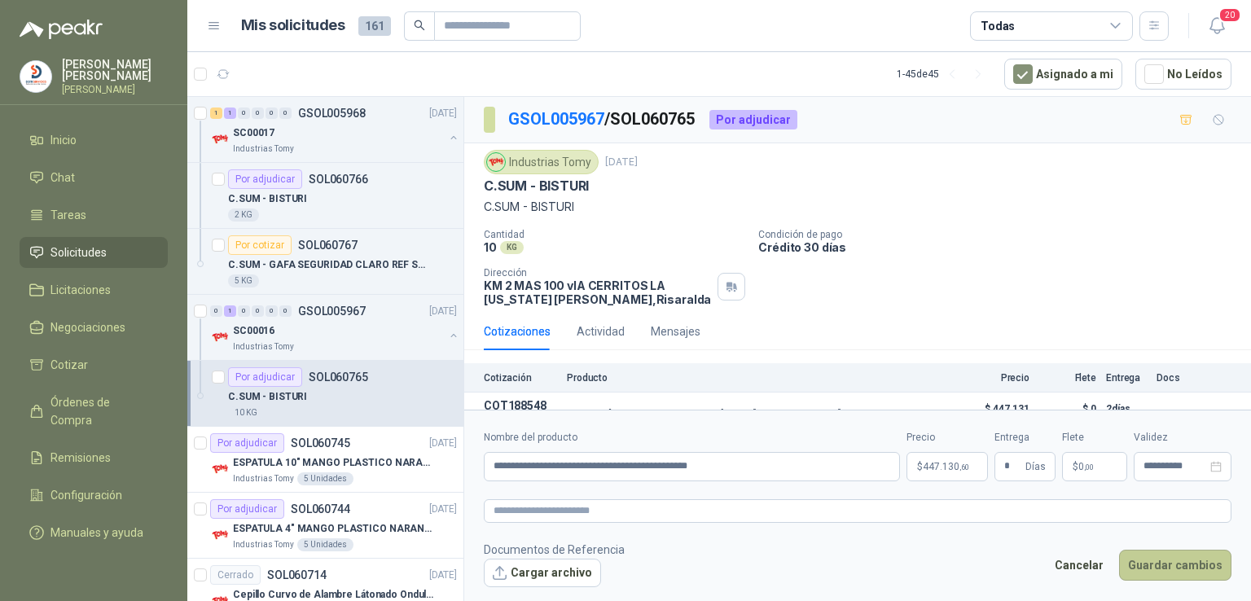
click at [1208, 570] on button "Guardar cambios" at bounding box center [1175, 565] width 112 height 31
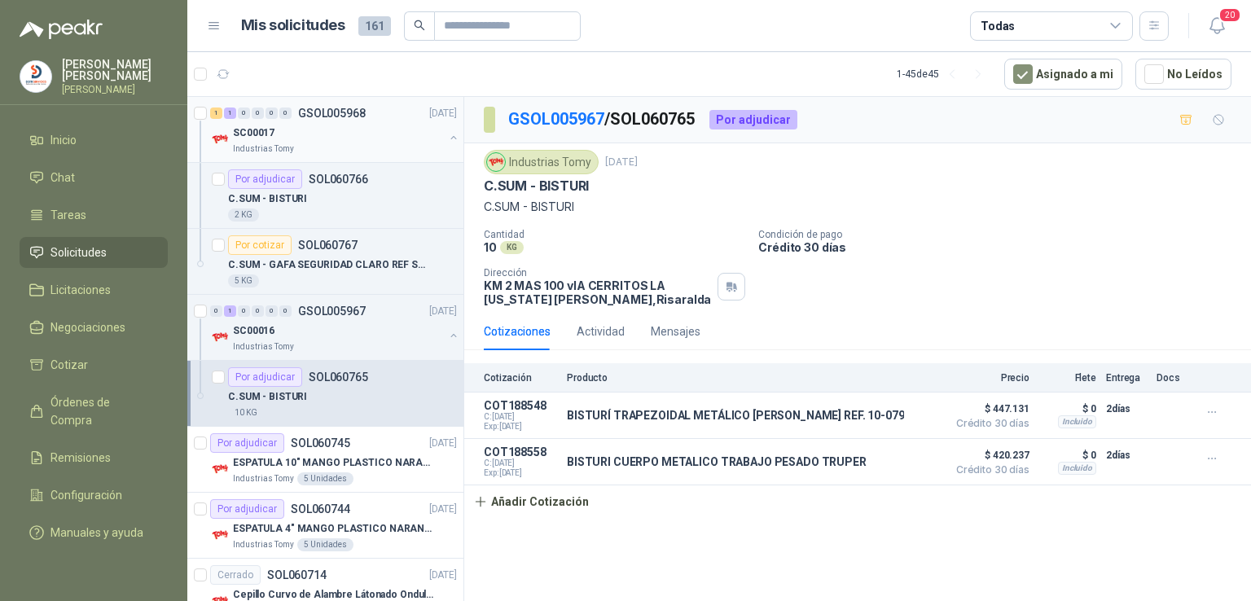
click at [238, 125] on p "SC00017" at bounding box center [254, 132] width 42 height 15
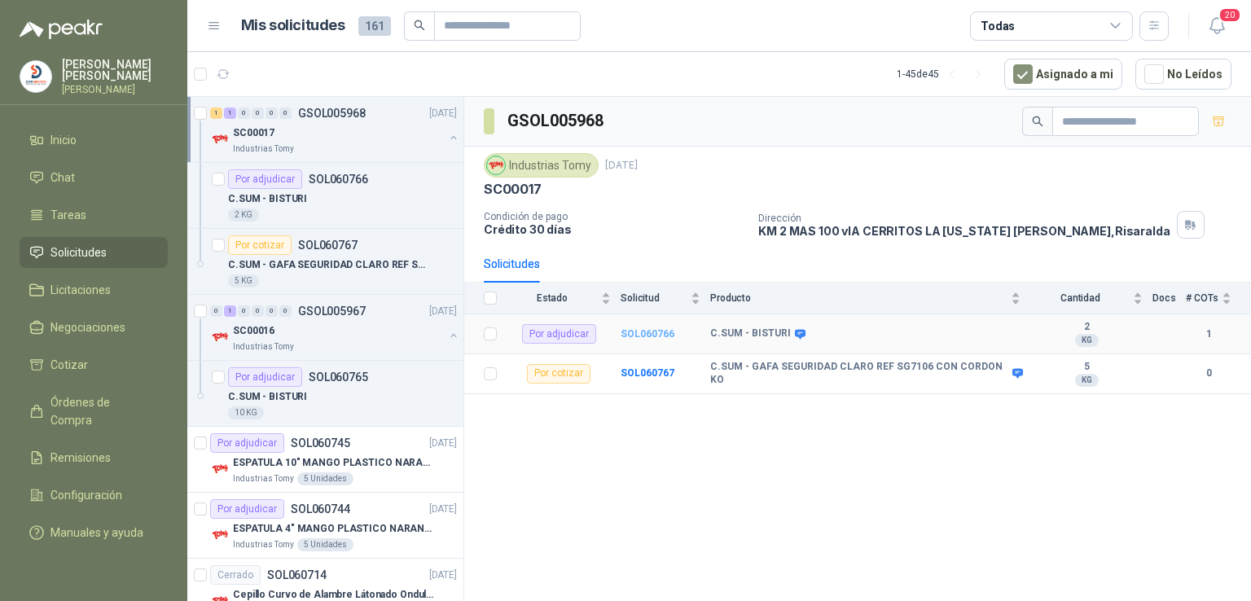
click at [656, 328] on b "SOL060766" at bounding box center [648, 333] width 54 height 11
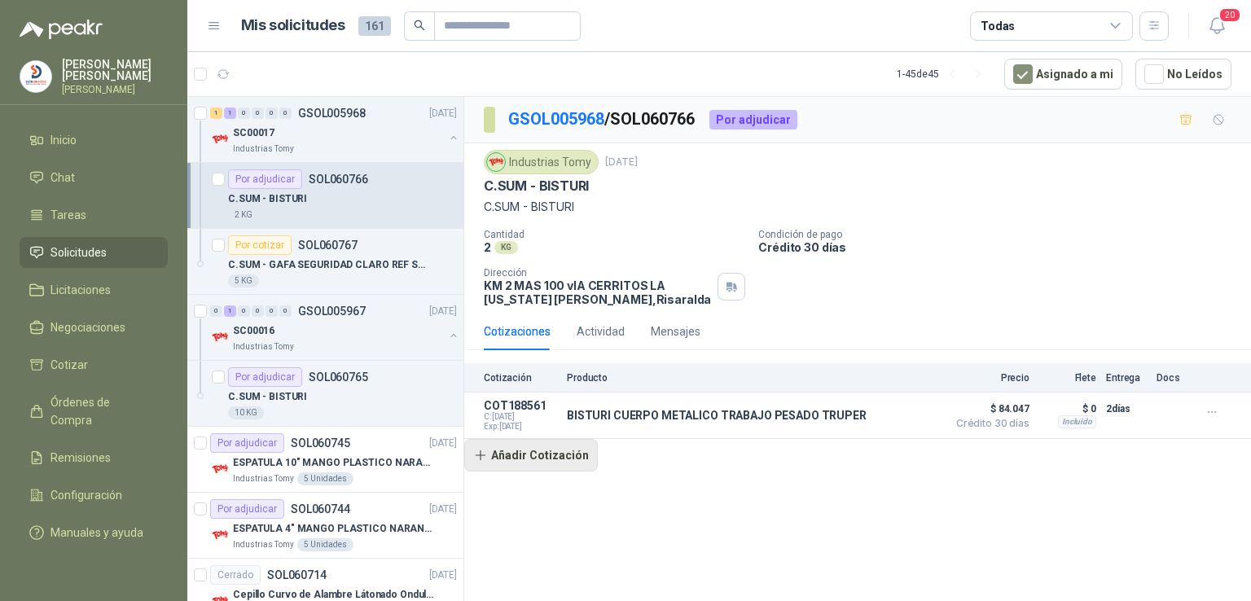
click at [564, 454] on button "Añadir Cotización" at bounding box center [531, 455] width 134 height 33
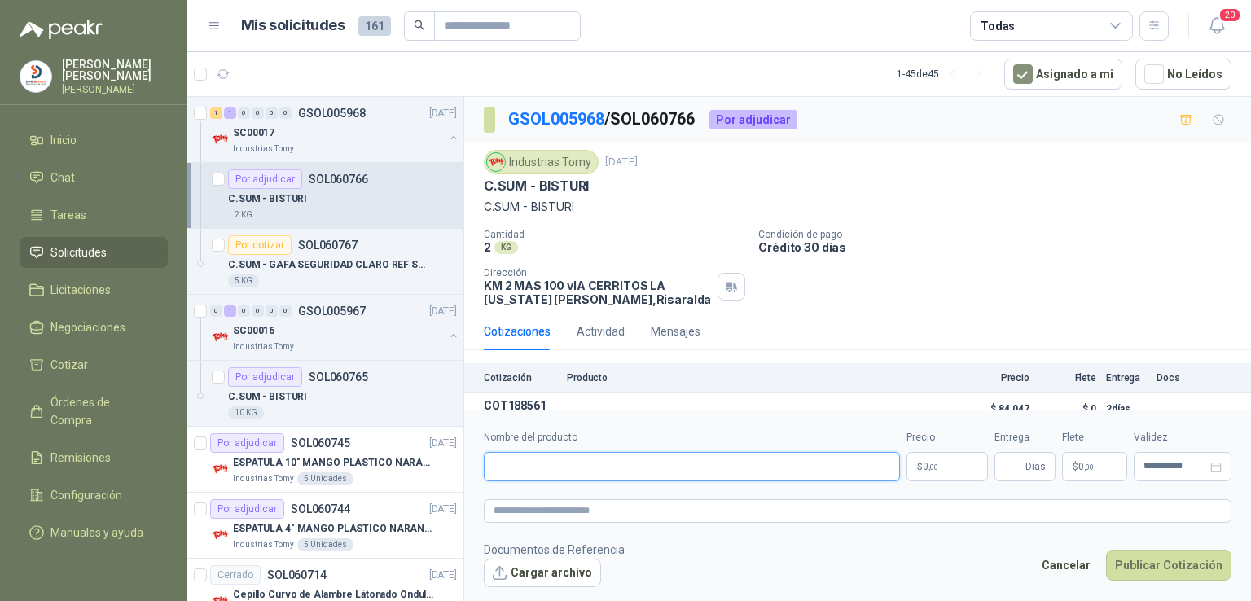
click at [564, 454] on input "Nombre del producto" at bounding box center [692, 466] width 416 height 29
type input "**********"
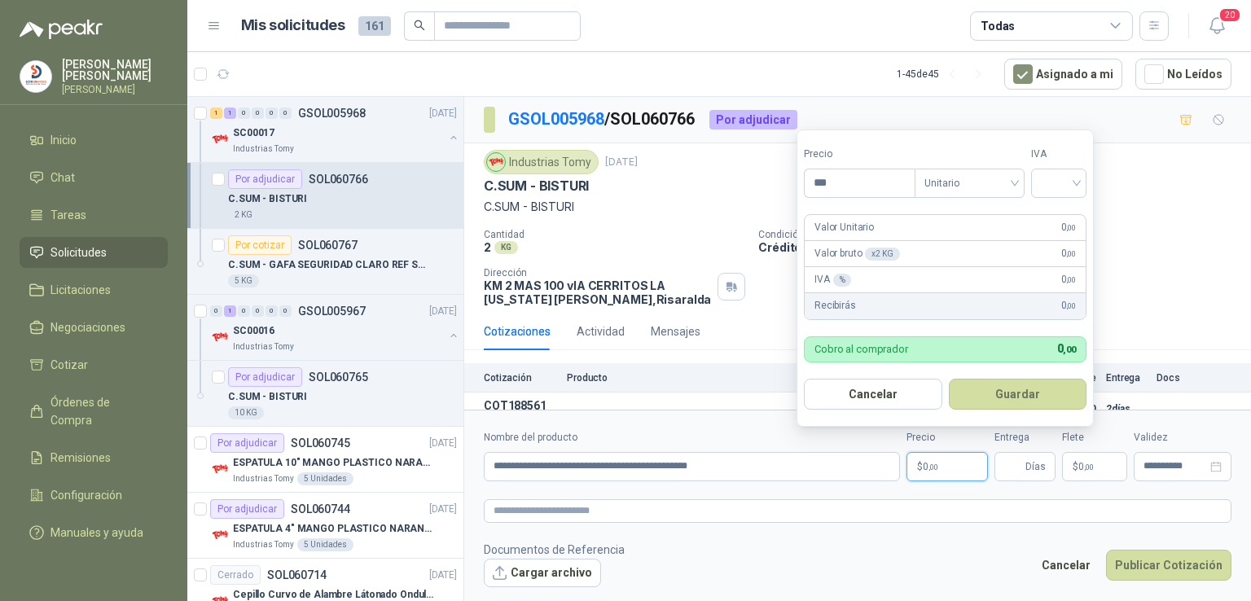
click at [935, 477] on p "$ 0 ,00" at bounding box center [947, 466] width 81 height 29
type input "********"
click at [1075, 180] on input "search" at bounding box center [1059, 181] width 36 height 24
click at [1069, 215] on div "19%" at bounding box center [1062, 218] width 30 height 18
click at [1009, 397] on button "Guardar" at bounding box center [1020, 394] width 140 height 31
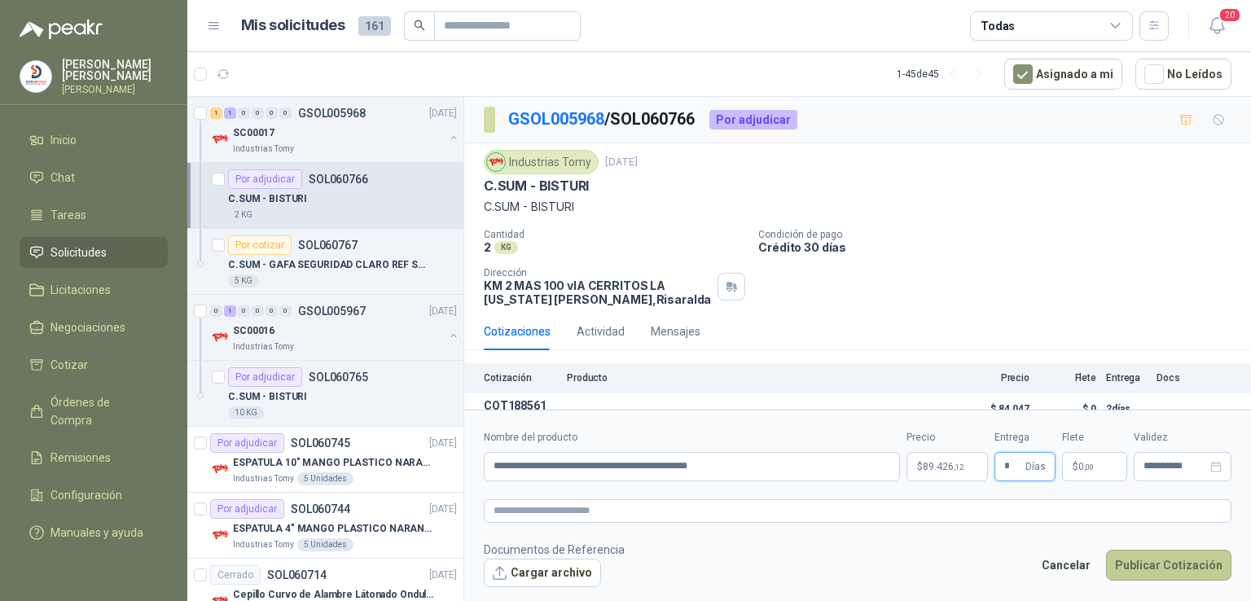
type input "*"
click at [1153, 563] on button "Publicar Cotización" at bounding box center [1168, 565] width 125 height 31
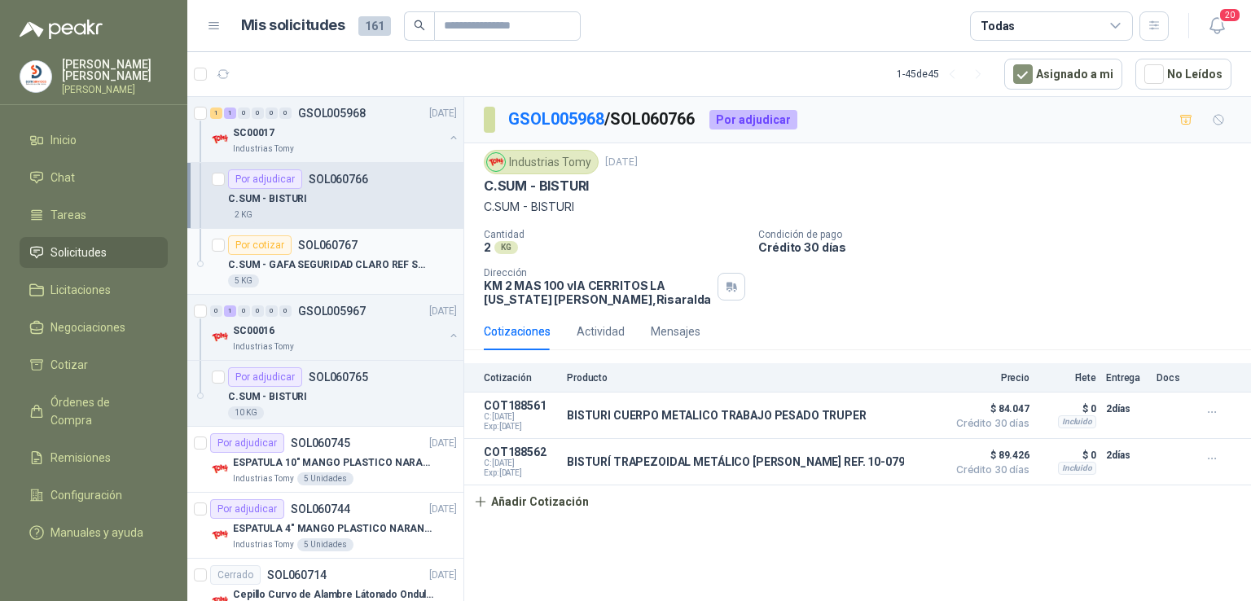
click at [296, 261] on p "C.SUM - GAFA SEGURIDAD CLARO REF SG7106 CON CORDON KO" at bounding box center [329, 264] width 203 height 15
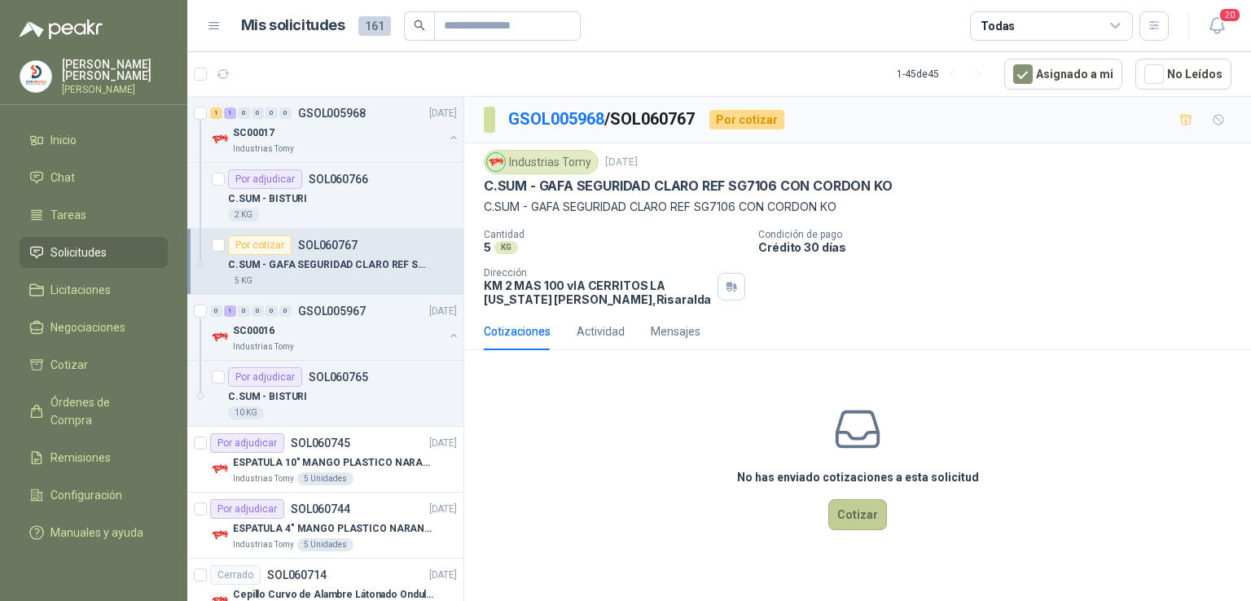
click at [859, 516] on button "Cotizar" at bounding box center [857, 514] width 59 height 31
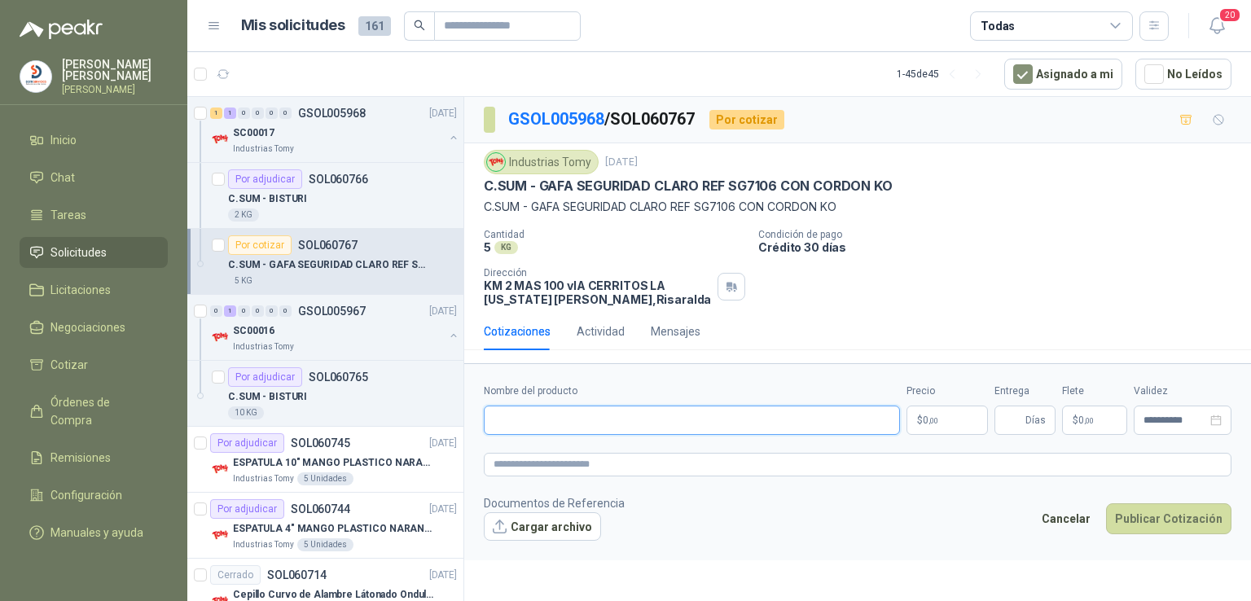
click at [541, 410] on input "Nombre del producto" at bounding box center [692, 420] width 416 height 29
type input "**********"
click at [965, 411] on p "$ 0 ,00" at bounding box center [947, 420] width 81 height 29
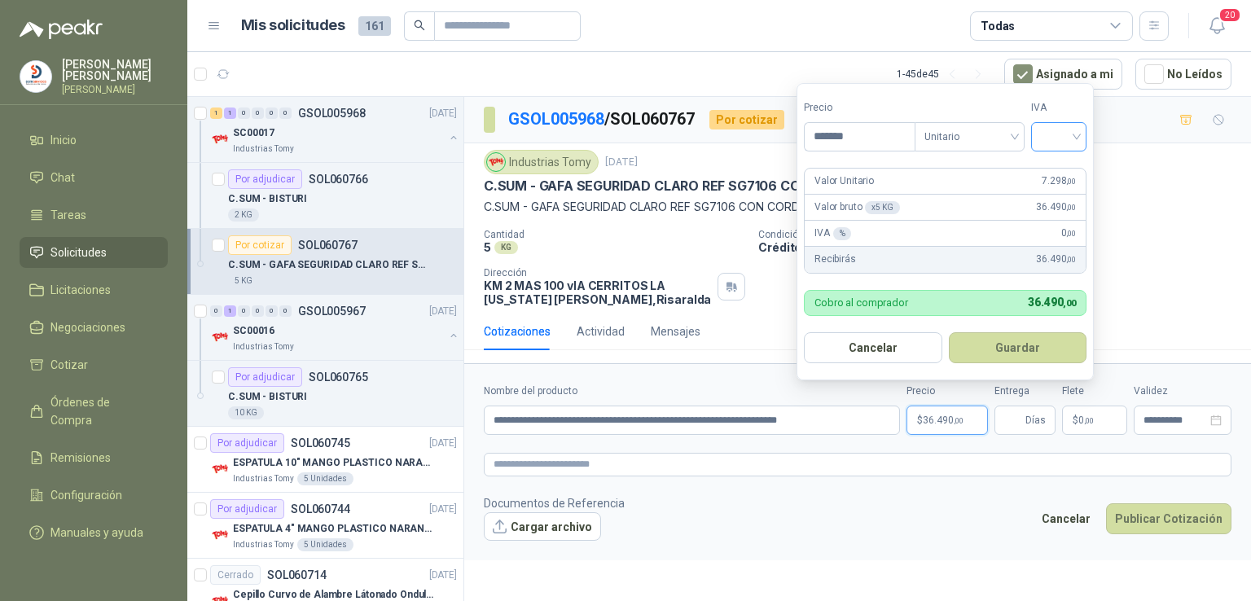
click at [1082, 138] on div at bounding box center [1058, 136] width 55 height 29
type input "*******"
click at [1065, 172] on div "19%" at bounding box center [1062, 170] width 30 height 18
click at [1010, 344] on button "Guardar" at bounding box center [1020, 347] width 140 height 31
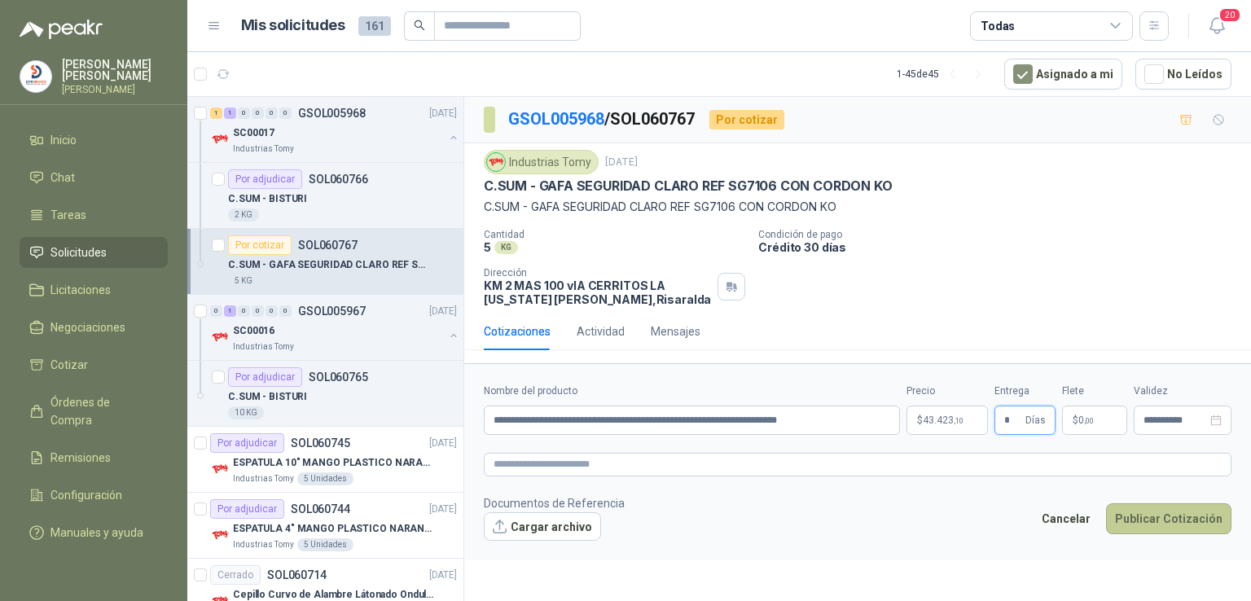
type input "*"
click at [1147, 525] on button "Publicar Cotización" at bounding box center [1168, 518] width 125 height 31
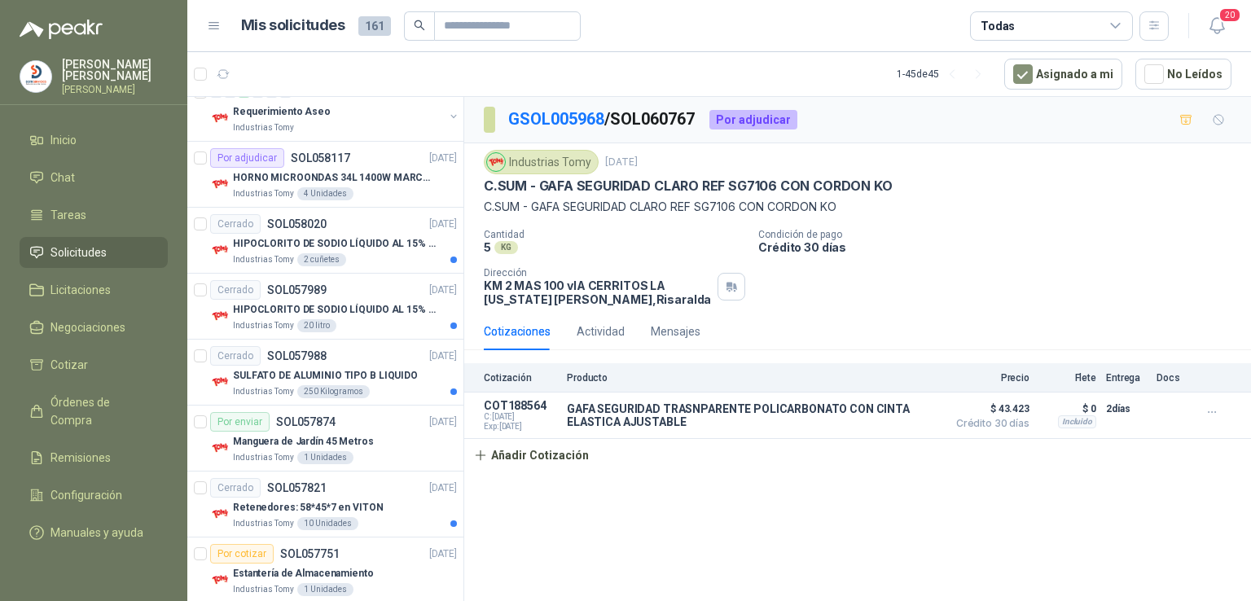
scroll to position [1424, 0]
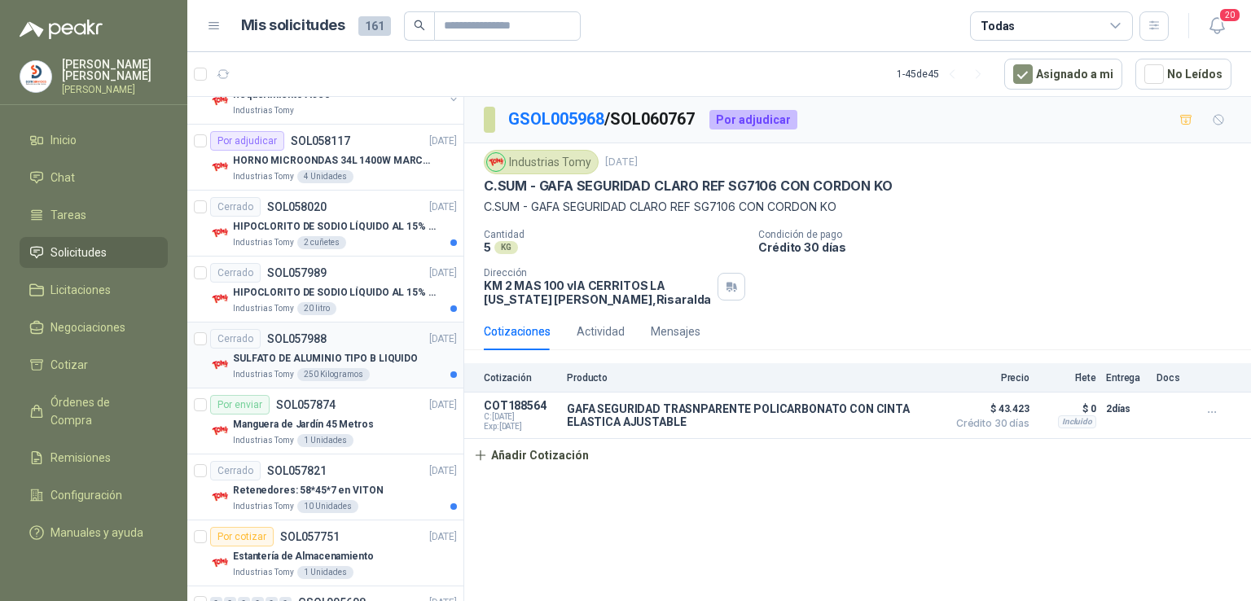
click at [409, 349] on div "SULFATO DE ALUMINIO TIPO B LIQUIDO" at bounding box center [345, 359] width 224 height 20
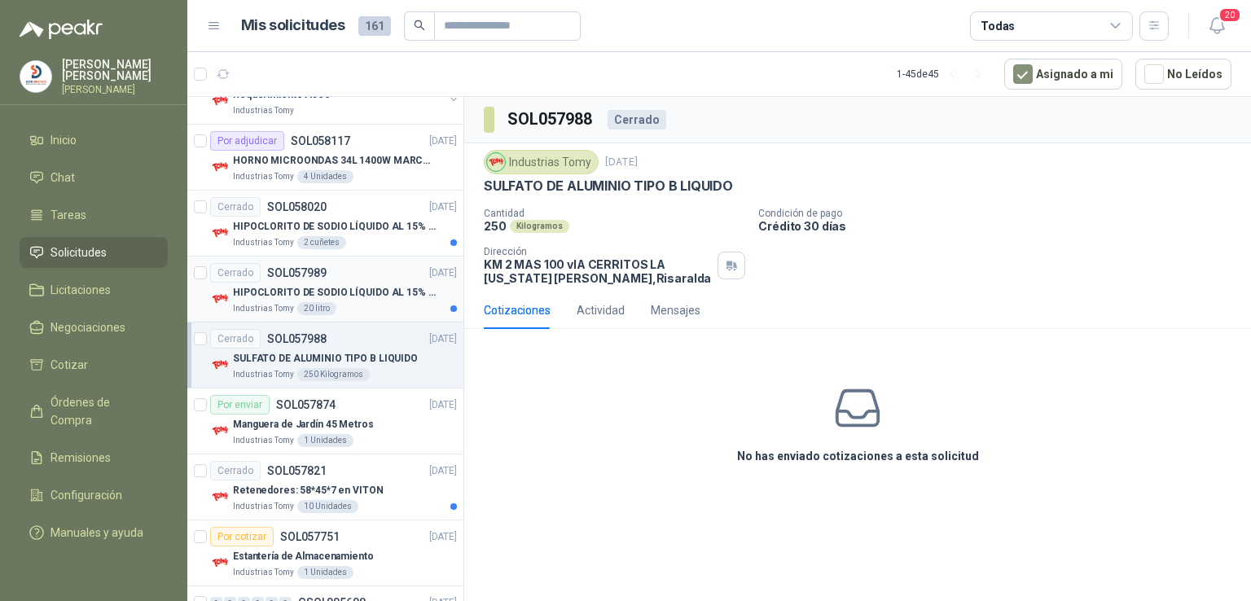
click at [416, 291] on p "HIPOCLORITO DE SODIO LÍQUIDO AL 15% CONT NETO 20L" at bounding box center [334, 292] width 203 height 15
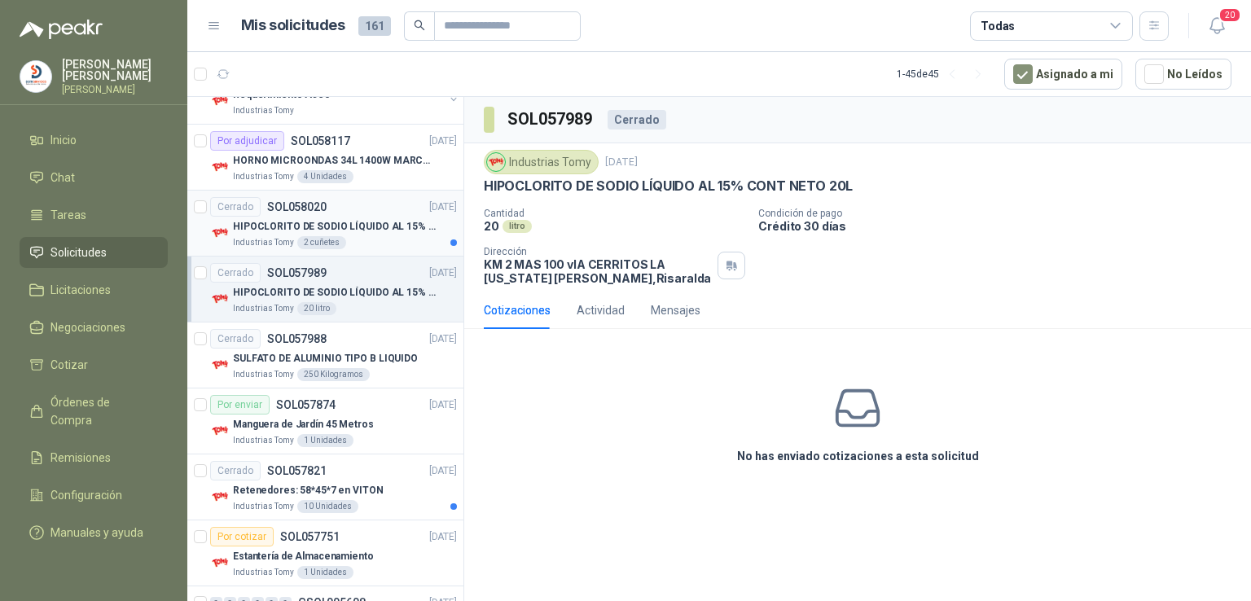
click at [413, 244] on div "Industrias Tomy 2 cuñetes" at bounding box center [345, 242] width 224 height 13
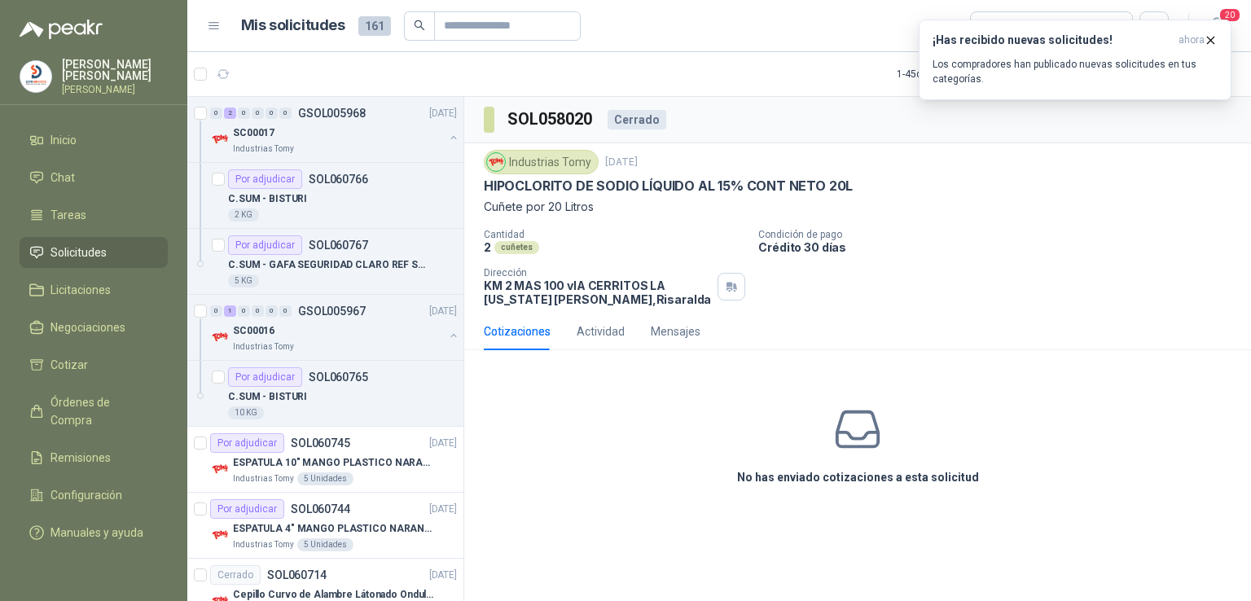
click at [144, 244] on li "Solicitudes" at bounding box center [93, 253] width 129 height 18
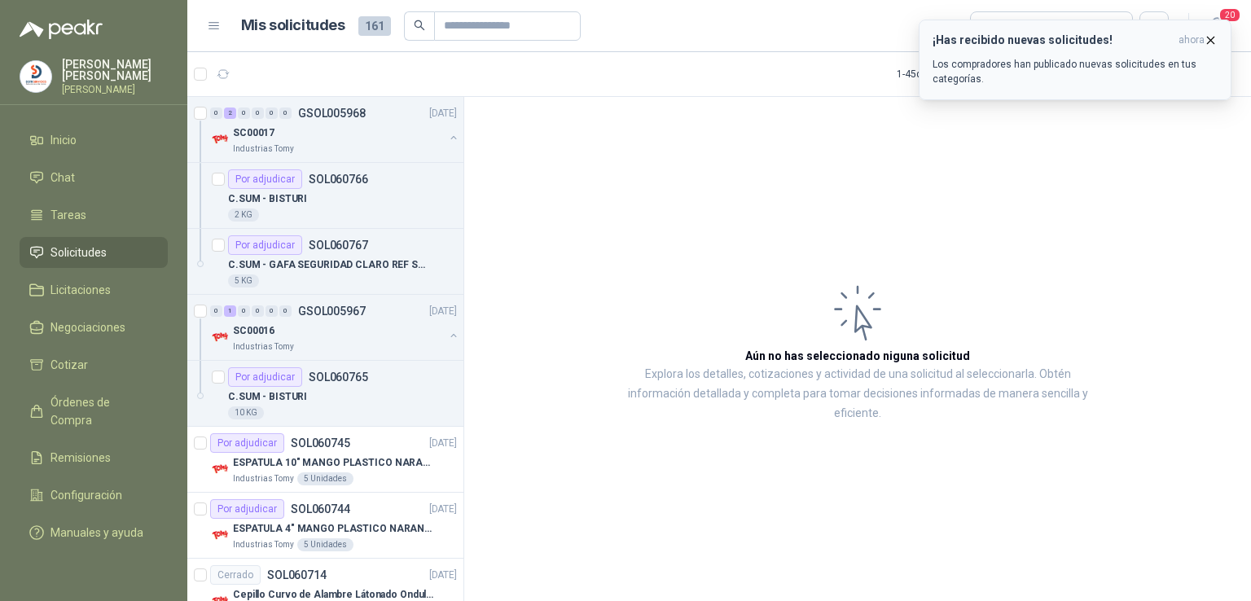
click at [1218, 41] on button "¡Has recibido nuevas solicitudes! ahora Los compradores han publicado nuevas so…" at bounding box center [1075, 60] width 313 height 81
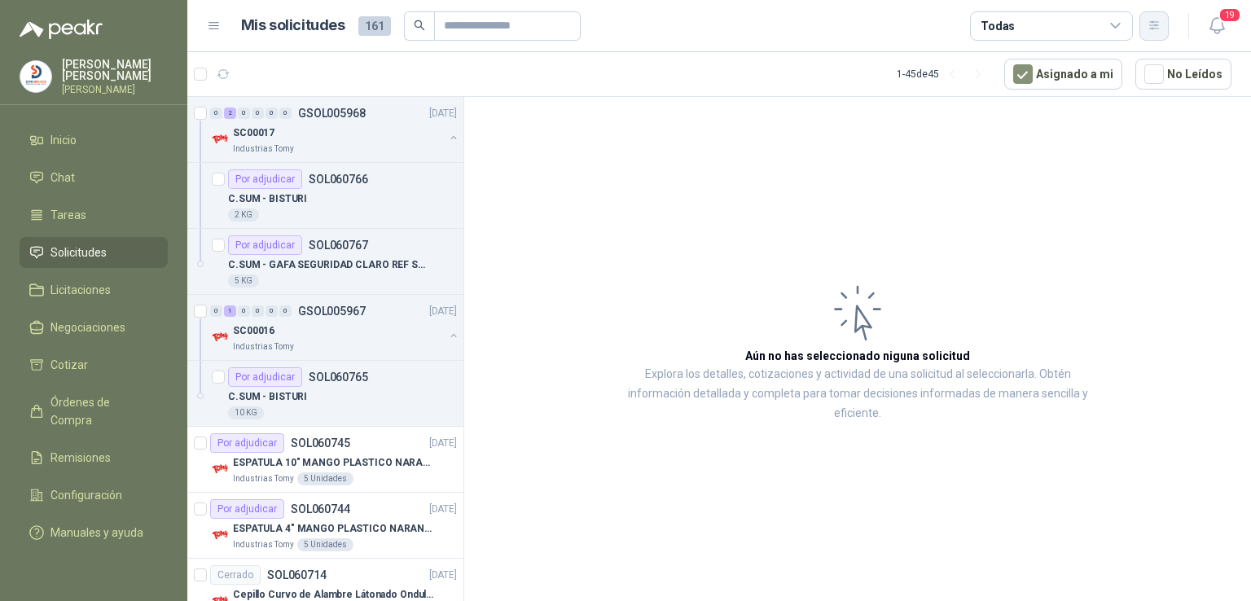
click at [1161, 37] on button "button" at bounding box center [1153, 25] width 29 height 29
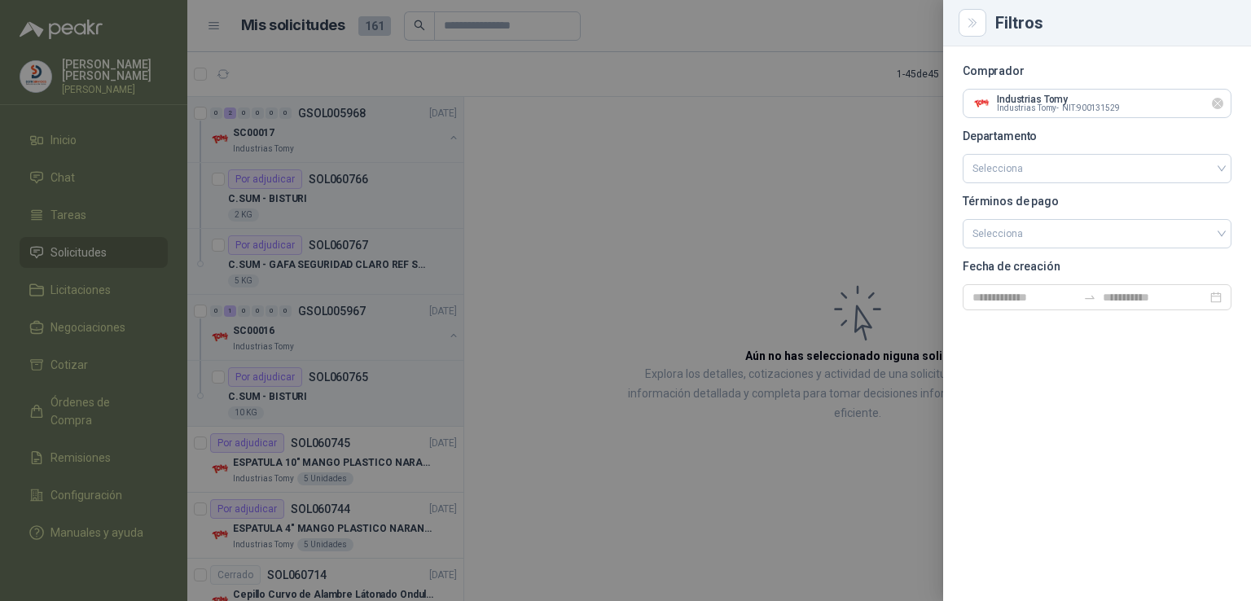
click at [1214, 105] on icon "Limpiar" at bounding box center [1218, 104] width 14 height 14
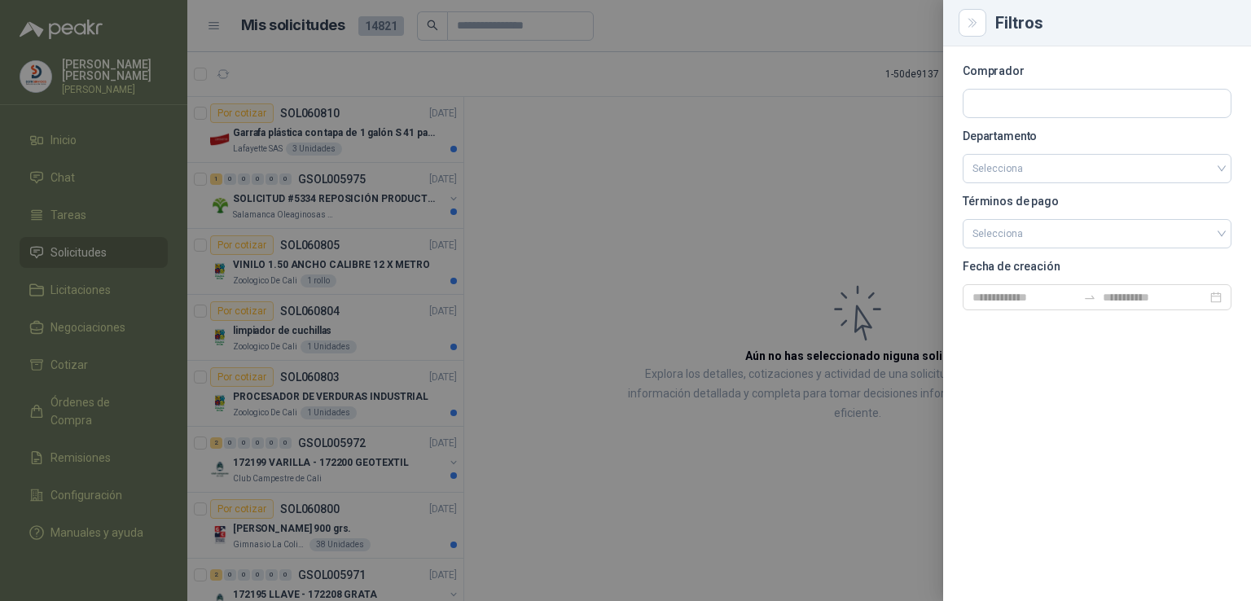
click at [652, 244] on div at bounding box center [625, 300] width 1251 height 601
